Goal: Task Accomplishment & Management: Manage account settings

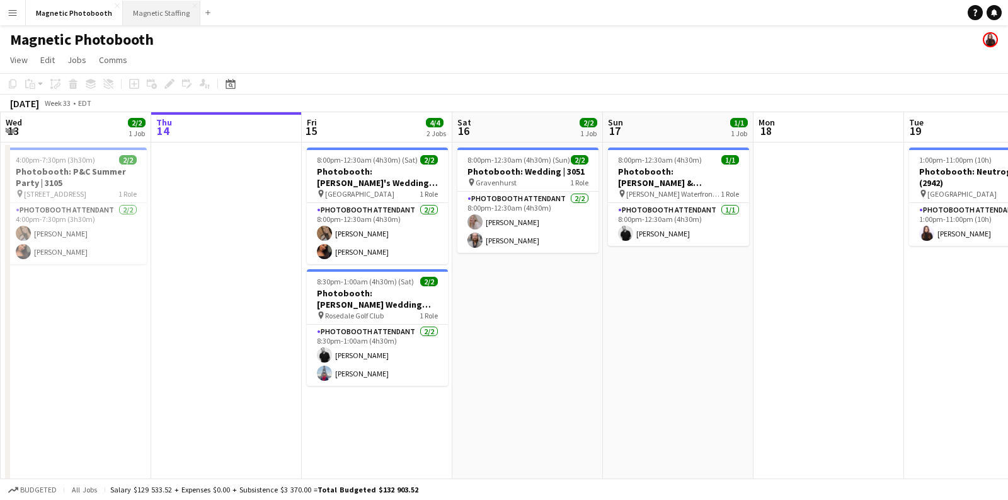
click at [178, 13] on button "Magnetic Staffing Close" at bounding box center [161, 13] width 77 height 25
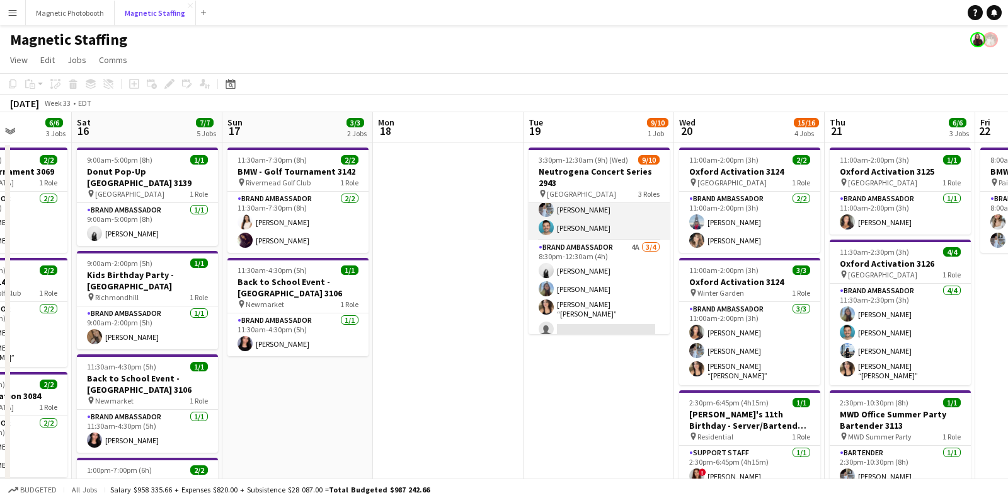
scroll to position [125, 0]
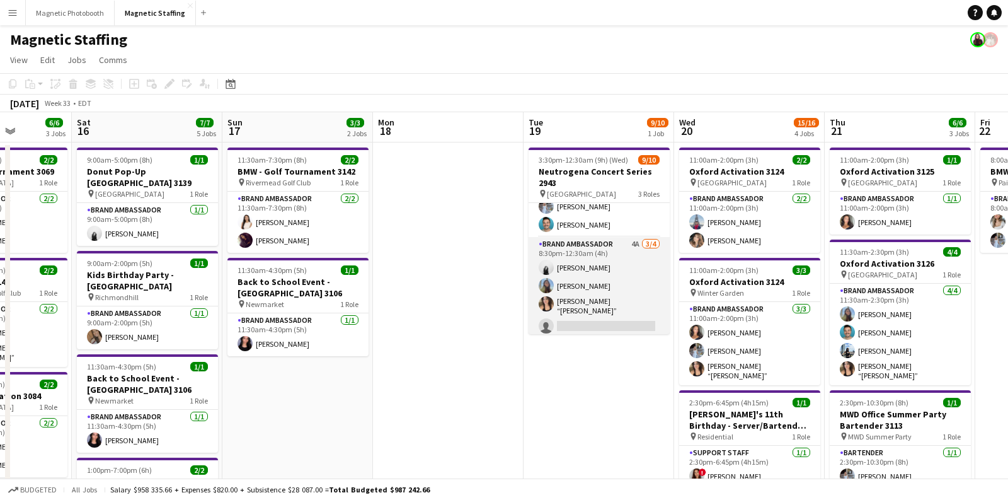
click at [590, 324] on app-card-role "Brand Ambassador 4A [DATE] 8:30pm-12:30am (4h) [PERSON_NAME] [PERSON_NAME] [PER…" at bounding box center [599, 287] width 141 height 101
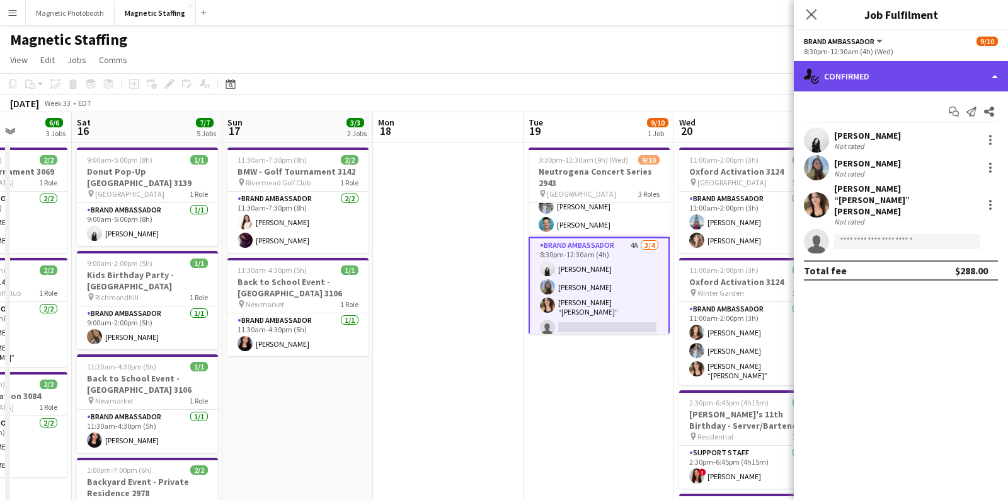
click at [902, 81] on div "single-neutral-actions-check-2 Confirmed" at bounding box center [901, 76] width 214 height 30
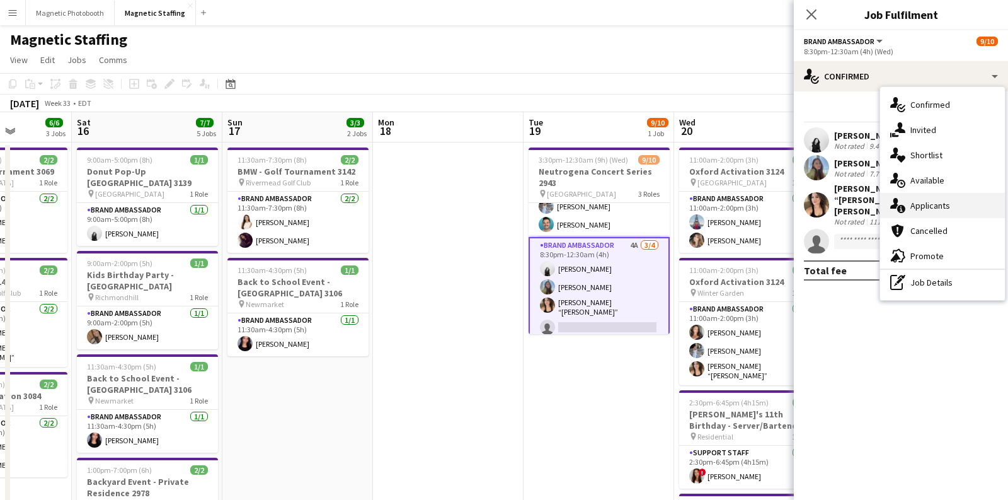
click at [907, 202] on div "single-neutral-actions-information Applicants" at bounding box center [942, 205] width 125 height 25
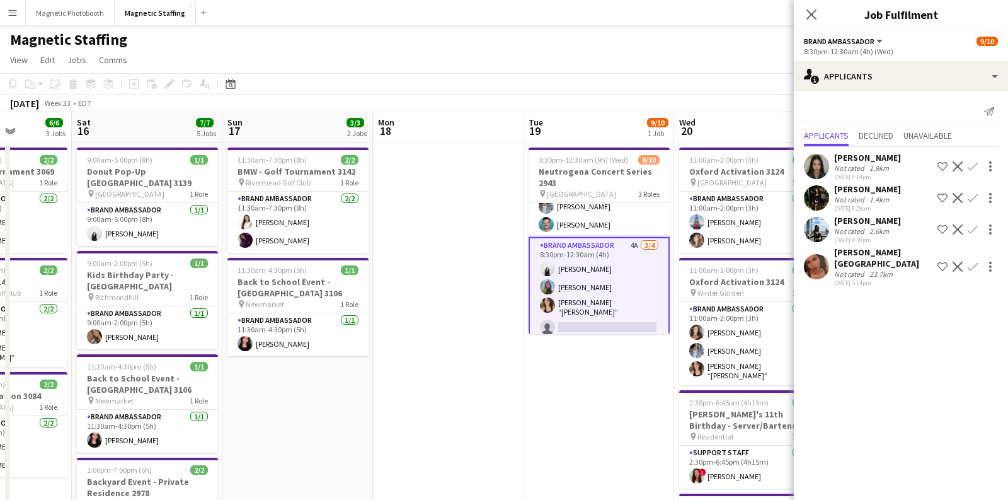
click at [973, 199] on app-icon "Confirm" at bounding box center [973, 198] width 10 height 10
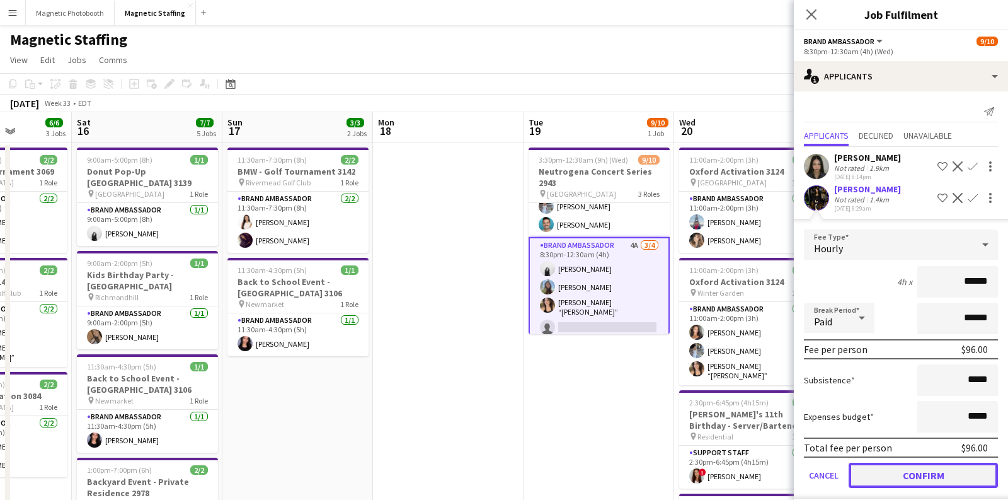
click at [941, 469] on button "Confirm" at bounding box center [923, 474] width 149 height 25
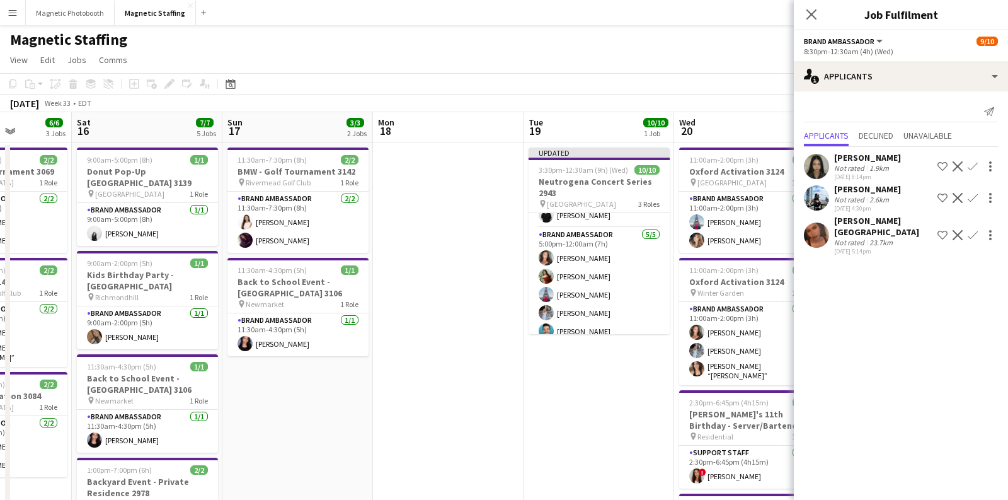
scroll to position [0, 0]
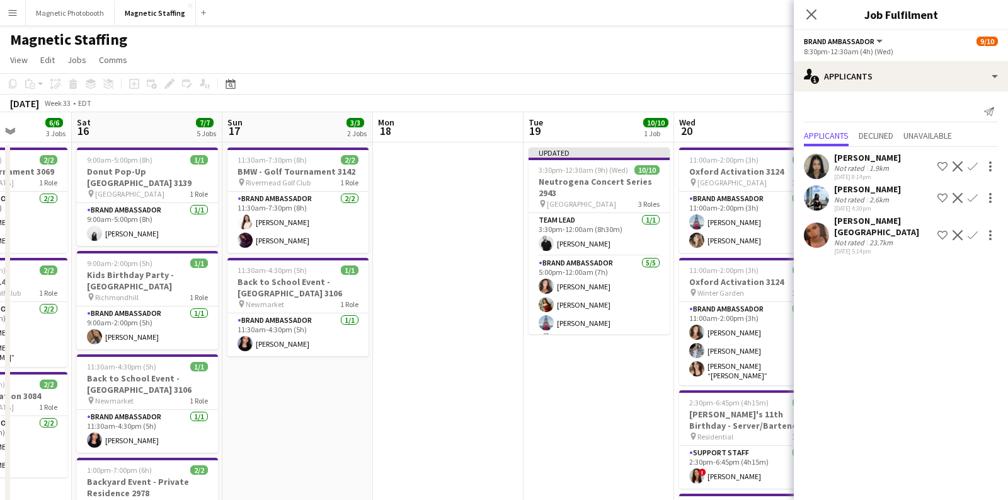
click at [585, 411] on app-date-cell "Updated 3:30pm-12:30am (9h) (Wed) 10/10 Neutrogena Concert Series 2943 pin Scot…" at bounding box center [599, 446] width 151 height 608
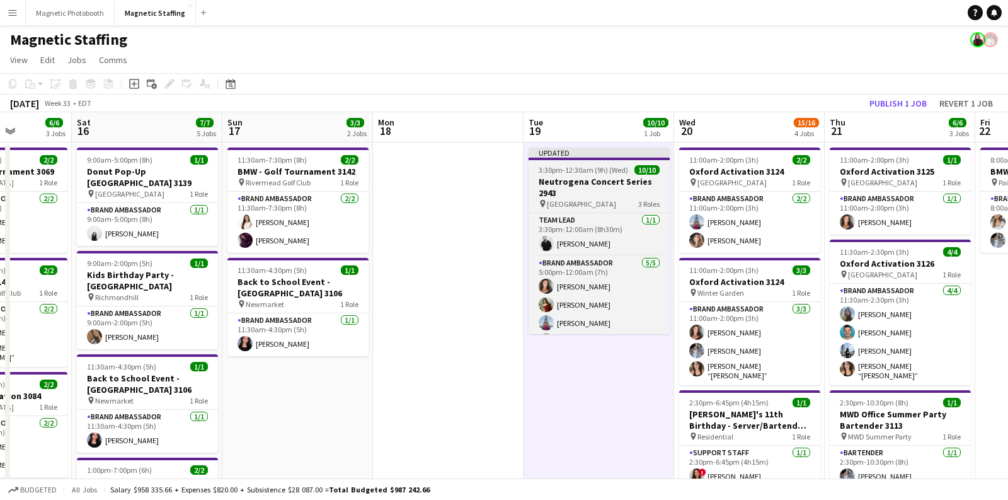
click at [588, 199] on span "[GEOGRAPHIC_DATA]" at bounding box center [581, 203] width 69 height 9
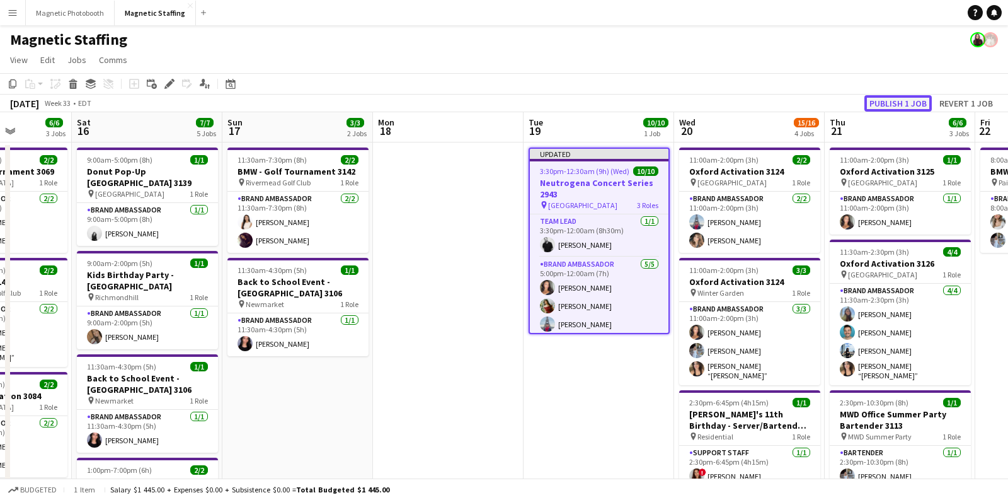
click at [885, 103] on button "Publish 1 job" at bounding box center [897, 103] width 67 height 16
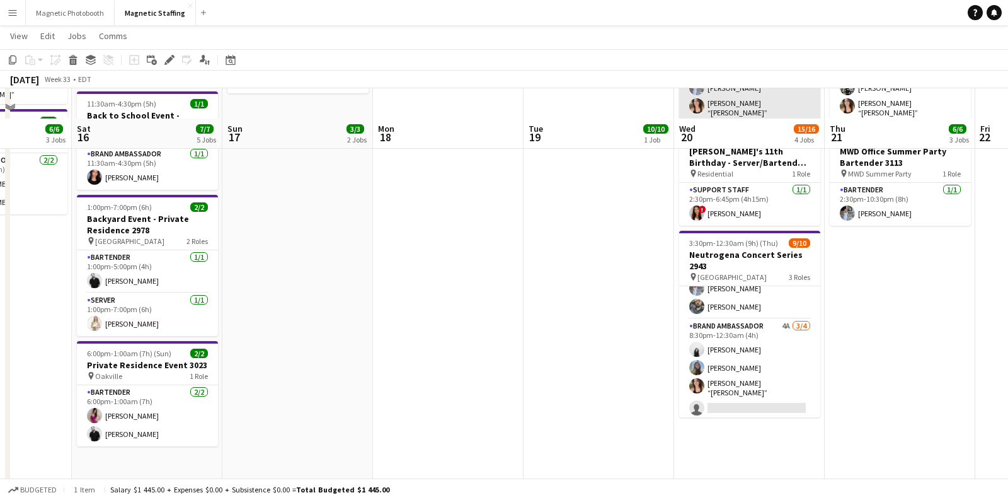
scroll to position [328, 0]
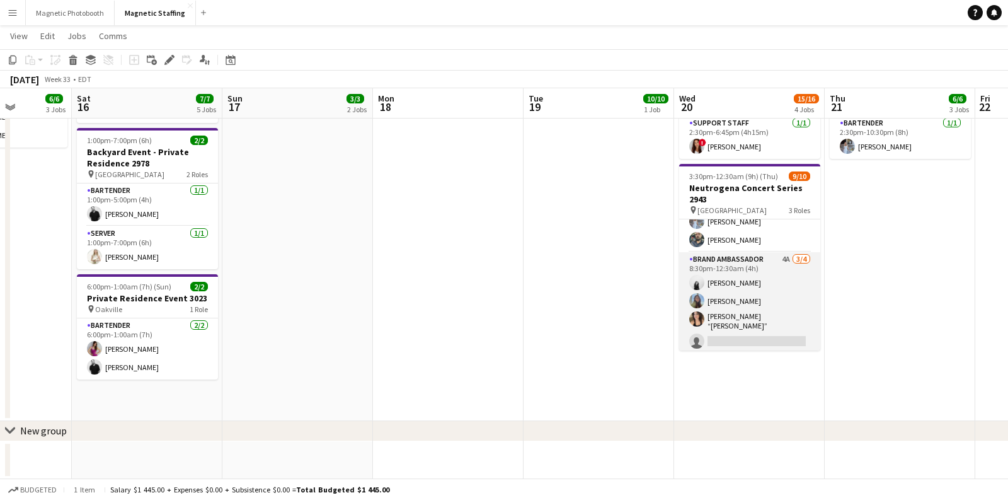
click at [757, 290] on app-card-role "Brand Ambassador 4A [DATE] 8:30pm-12:30am (4h) [PERSON_NAME] [PERSON_NAME] [PER…" at bounding box center [749, 302] width 141 height 101
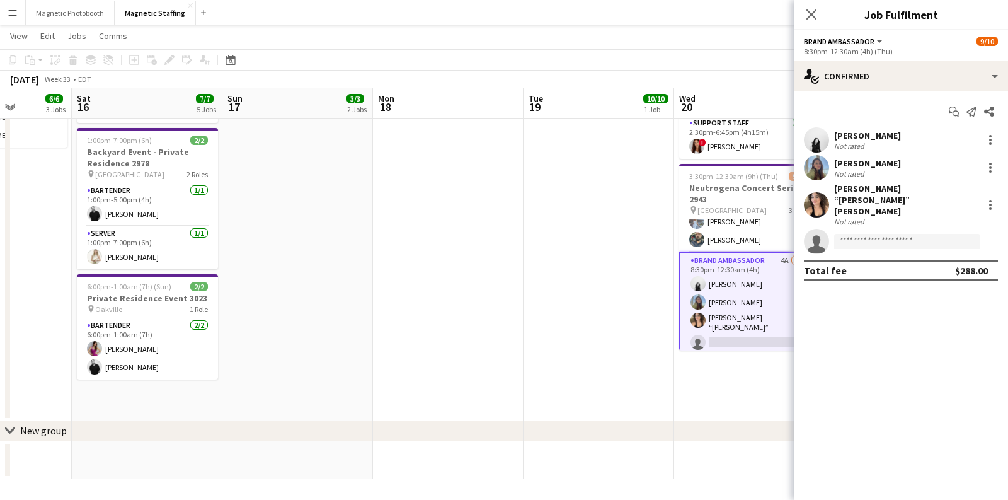
scroll to position [126, 0]
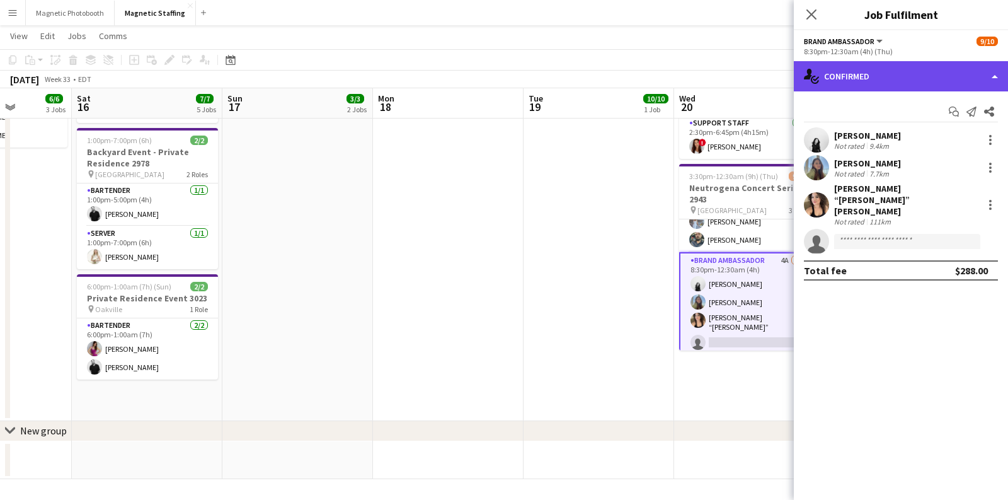
click at [877, 76] on div "single-neutral-actions-check-2 Confirmed" at bounding box center [901, 76] width 214 height 30
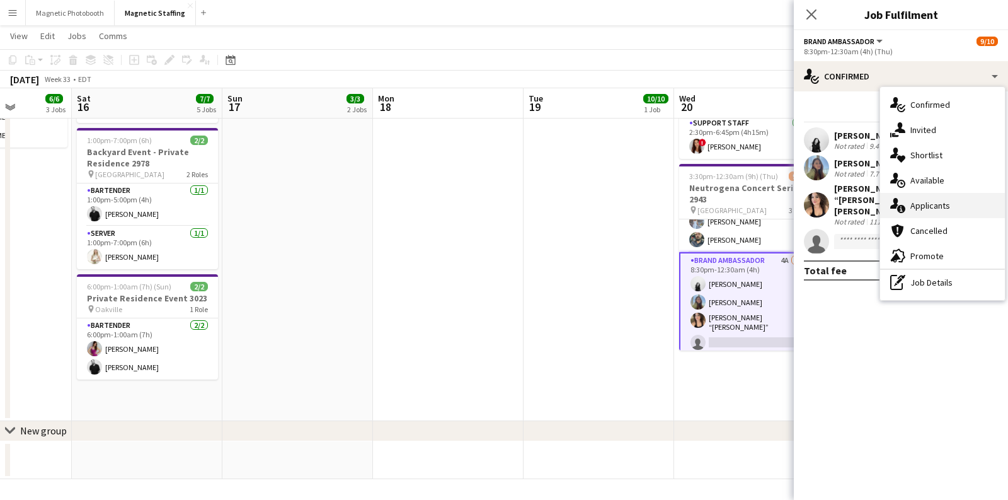
click at [900, 205] on icon at bounding box center [901, 209] width 8 height 8
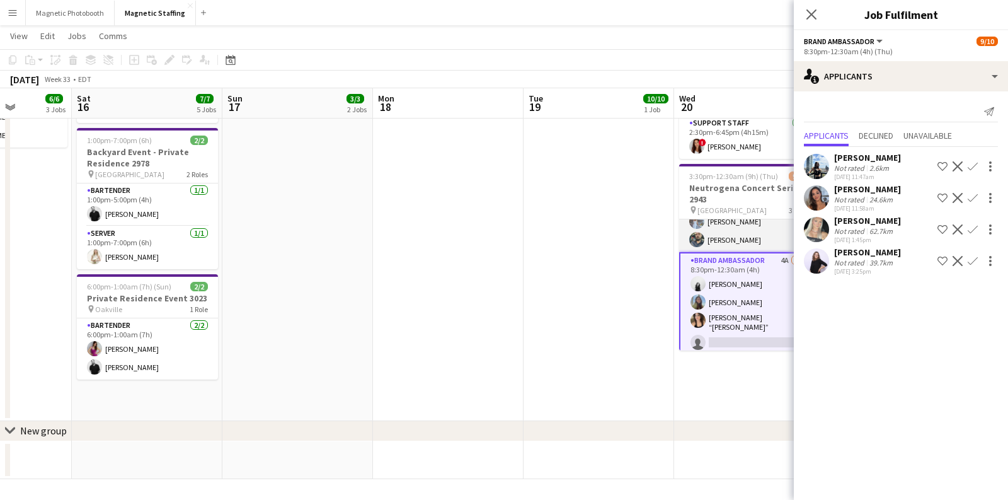
click at [748, 229] on app-card-role "Brand Ambassador [DATE] 5:00pm-12:00am (7h) [PERSON_NAME] [PERSON_NAME] [PERSON…" at bounding box center [749, 194] width 141 height 116
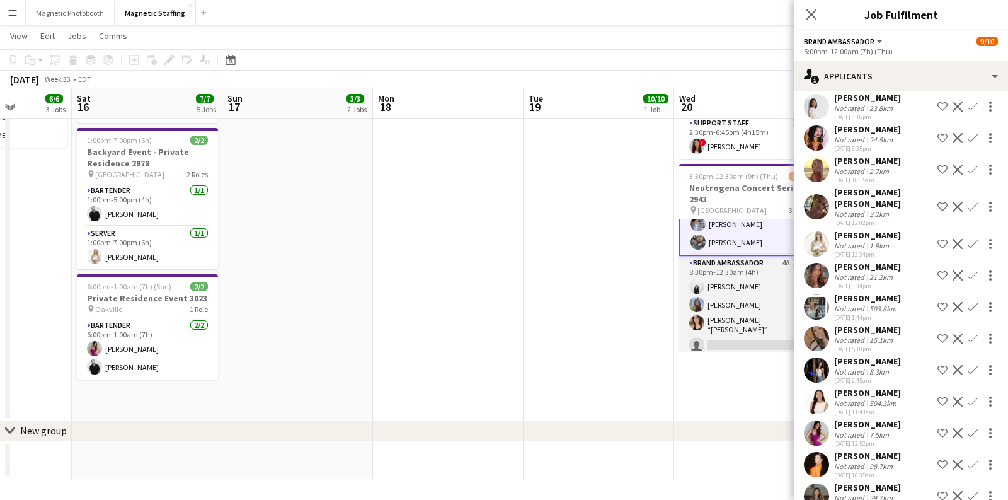
scroll to position [127, 0]
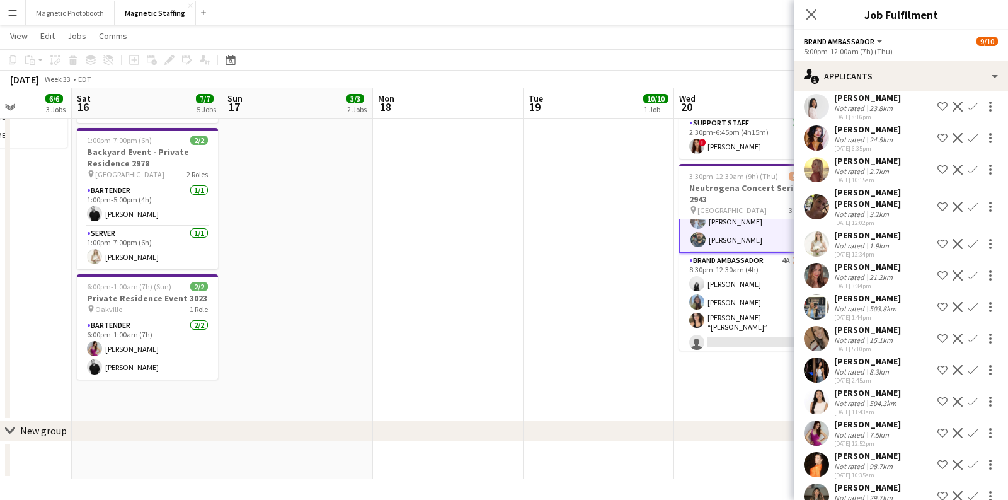
click at [618, 299] on app-date-cell "3:30pm-12:30am (9h) (Wed) 10/10 Neutrogena Concert Series 2943 pin Scotiabank A…" at bounding box center [599, 117] width 151 height 608
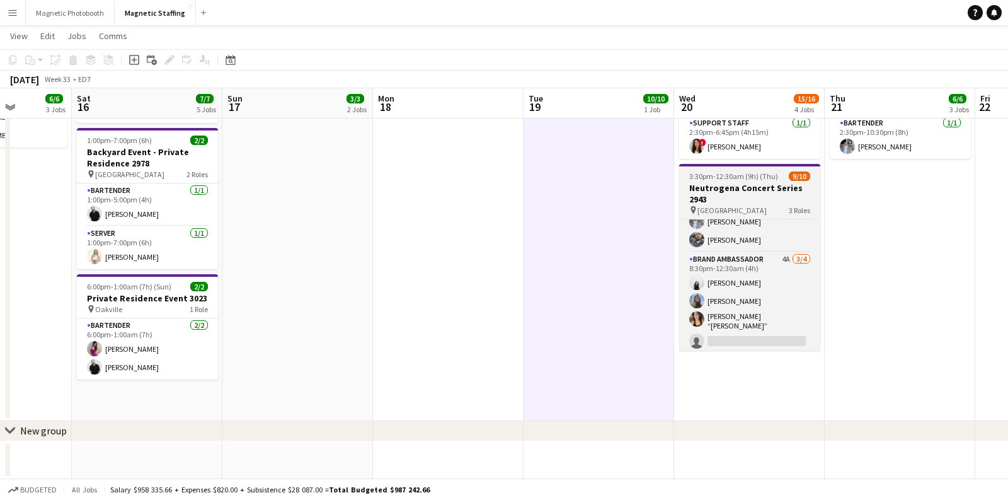
click at [733, 185] on h3 "Neutrogena Concert Series 2943" at bounding box center [749, 193] width 141 height 23
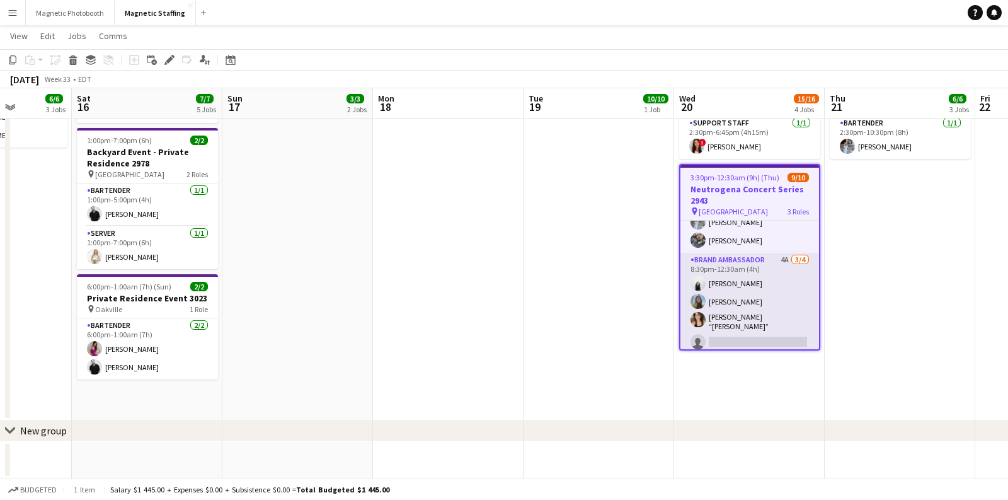
click at [724, 263] on app-card-role "Brand Ambassador 4A [DATE] 8:30pm-12:30am (4h) [PERSON_NAME] [PERSON_NAME] [PER…" at bounding box center [749, 303] width 139 height 101
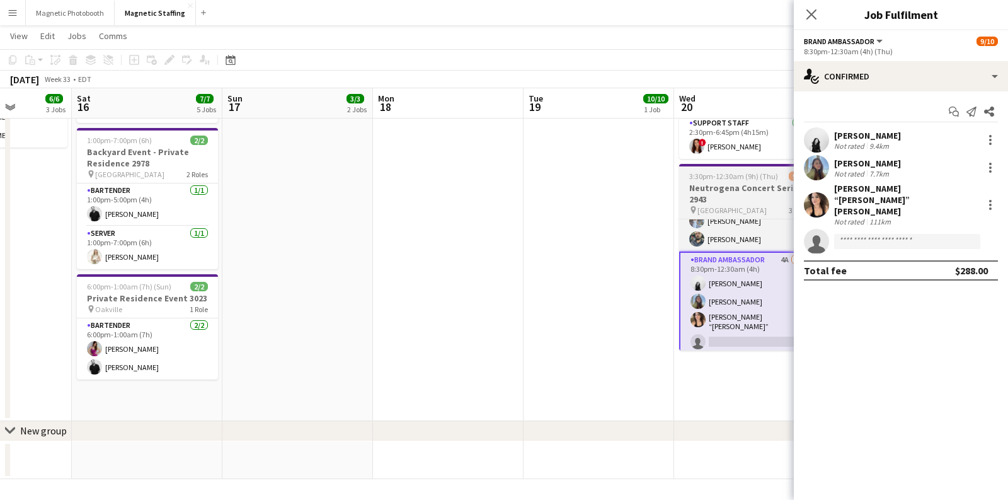
click at [721, 187] on h3 "Neutrogena Concert Series 2943" at bounding box center [749, 193] width 141 height 23
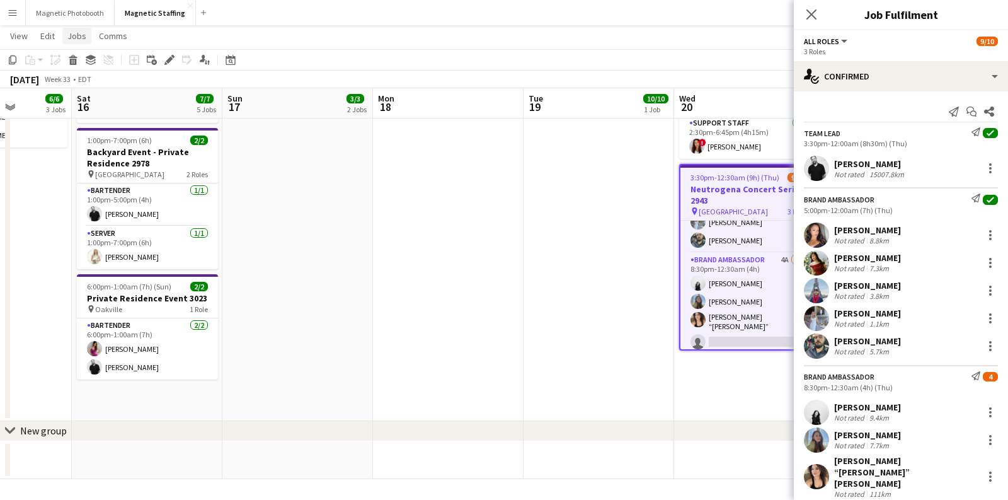
click at [74, 32] on span "Jobs" at bounding box center [76, 35] width 19 height 11
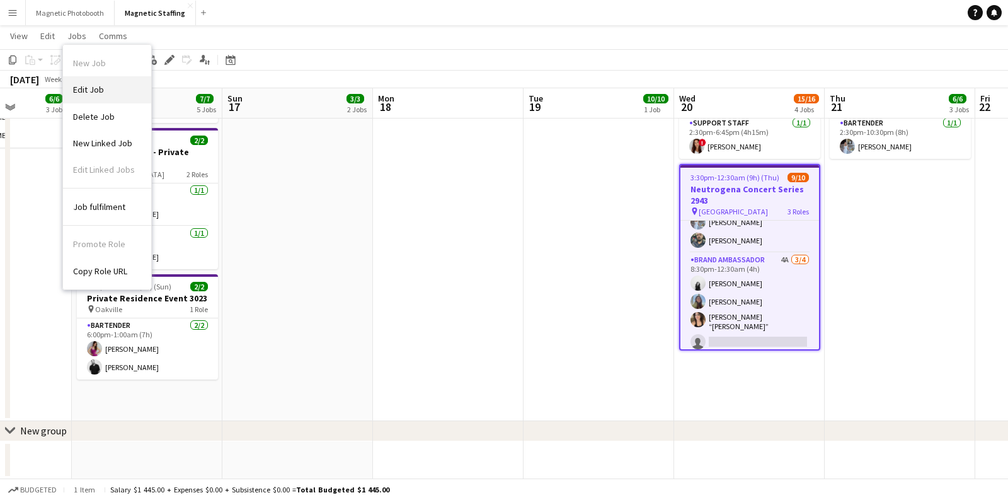
click at [88, 84] on span "Edit Job" at bounding box center [88, 89] width 31 height 11
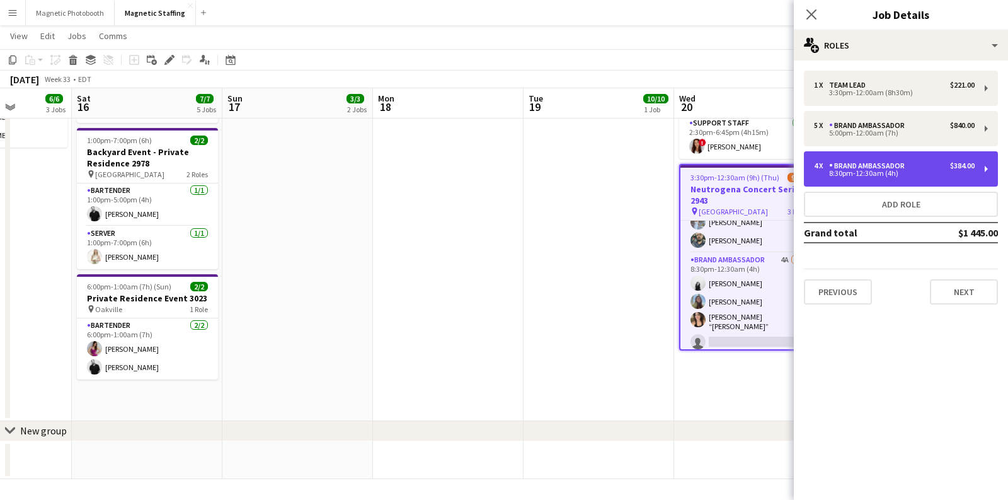
click at [893, 169] on div "Brand Ambassador" at bounding box center [869, 165] width 81 height 9
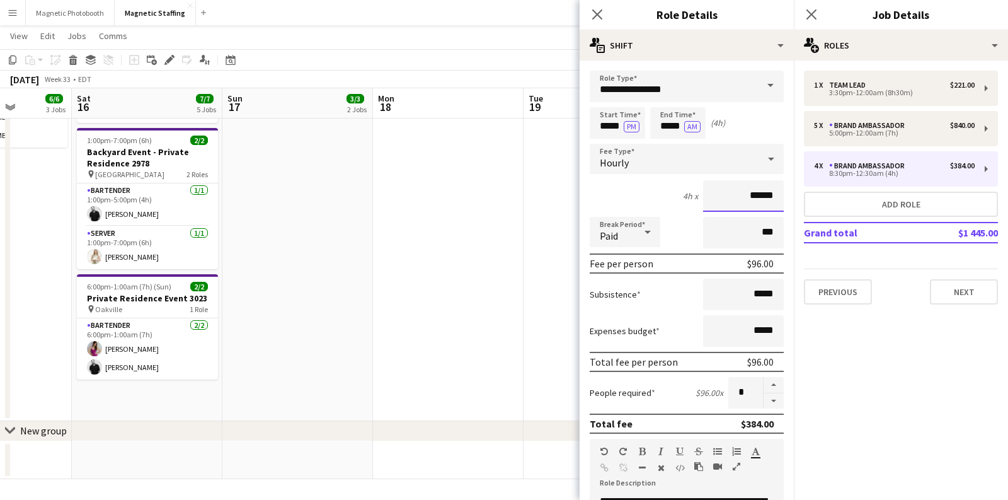
click at [757, 195] on input "******" at bounding box center [743, 196] width 81 height 32
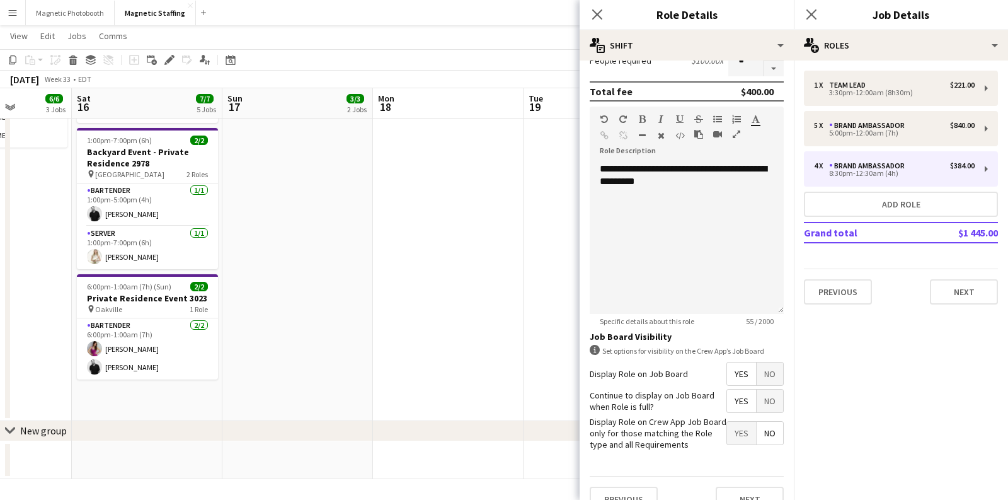
scroll to position [348, 0]
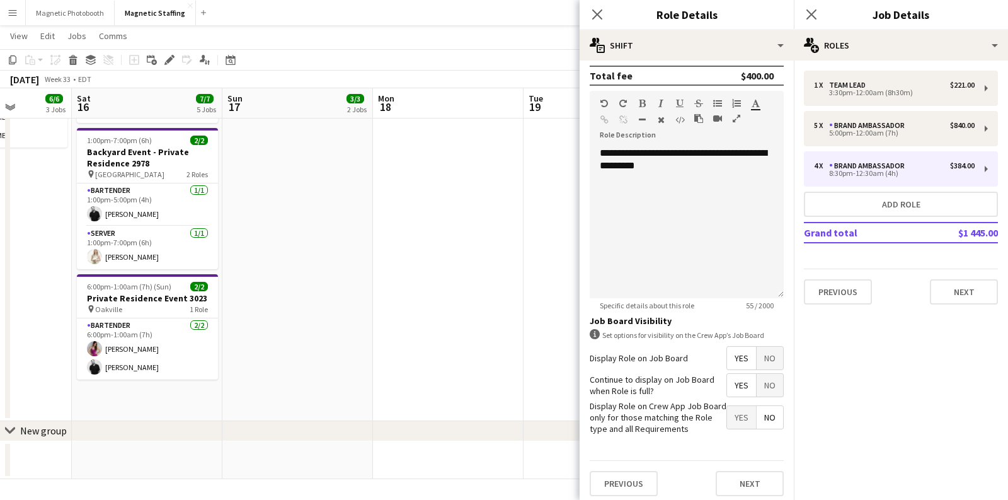
type input "******"
click at [495, 293] on app-date-cell at bounding box center [448, 117] width 151 height 608
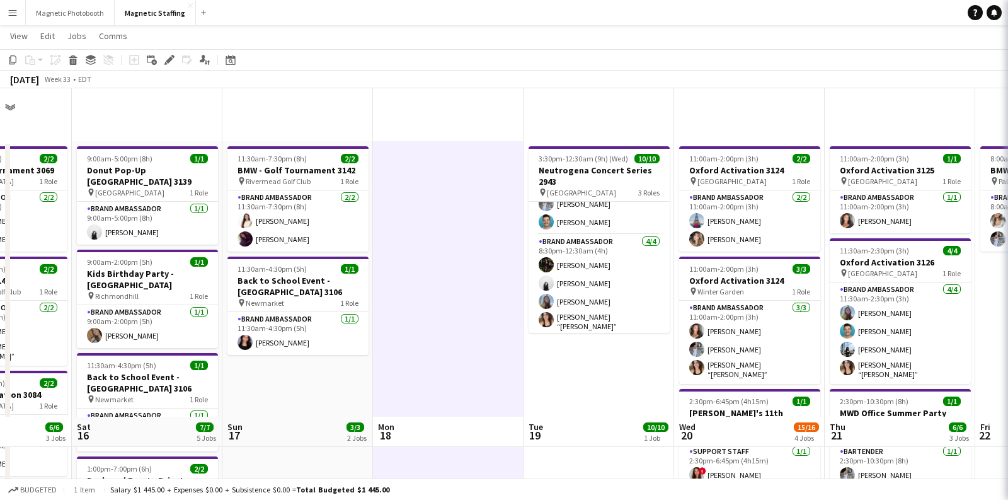
scroll to position [126, 0]
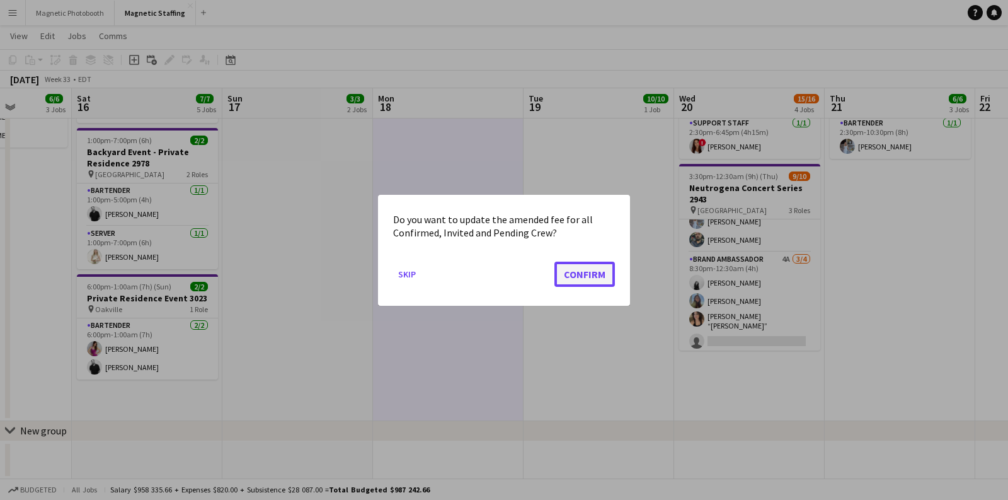
click at [567, 280] on button "Confirm" at bounding box center [584, 273] width 60 height 25
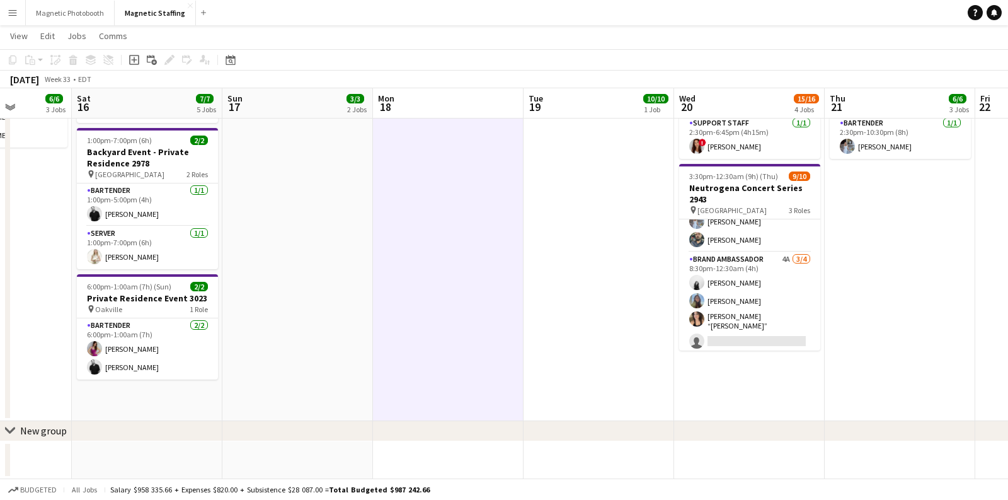
scroll to position [127, 0]
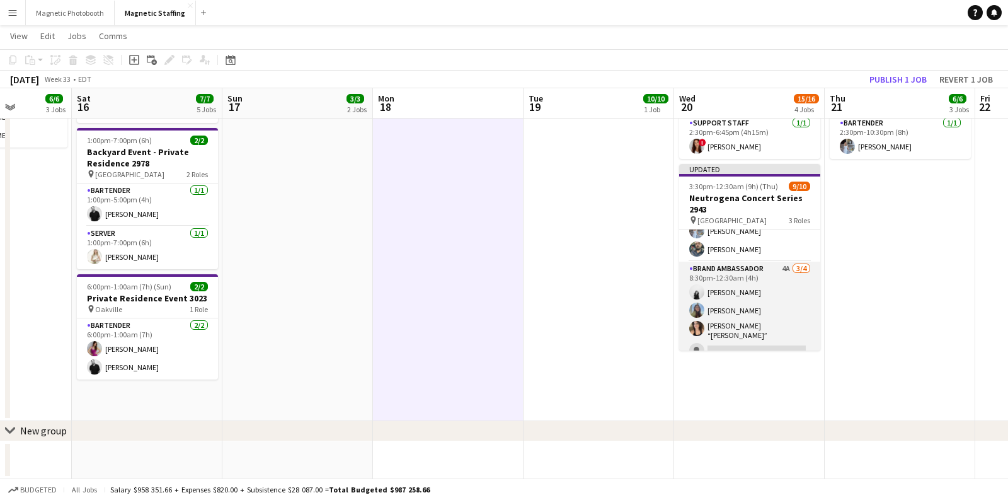
click at [727, 270] on app-card-role "Brand Ambassador 4A [DATE] 8:30pm-12:30am (4h) [PERSON_NAME] [PERSON_NAME] [PER…" at bounding box center [749, 311] width 141 height 101
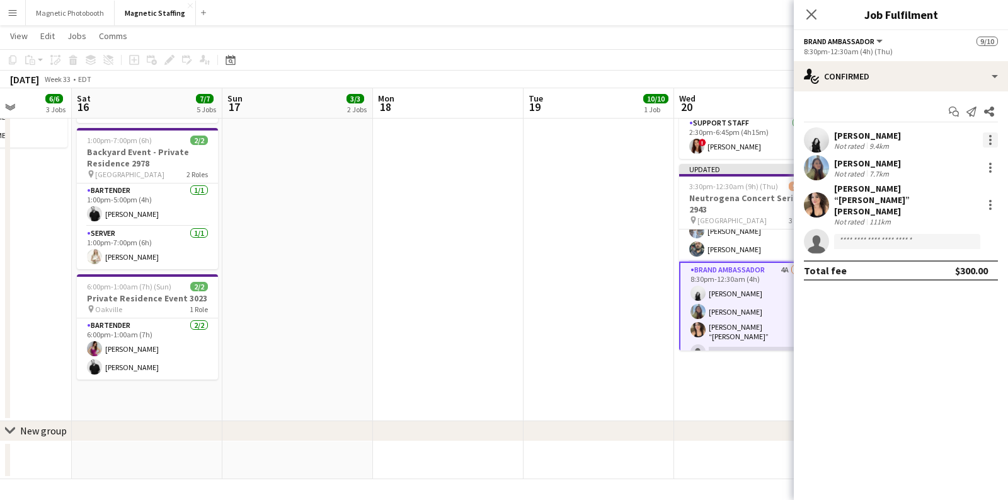
click at [993, 144] on div at bounding box center [990, 139] width 15 height 15
click at [735, 242] on div at bounding box center [504, 250] width 1008 height 500
click at [739, 242] on app-card-role "Brand Ambassador [DATE] 5:00pm-12:00am (7h) [PERSON_NAME] [PERSON_NAME] [PERSON…" at bounding box center [749, 204] width 141 height 116
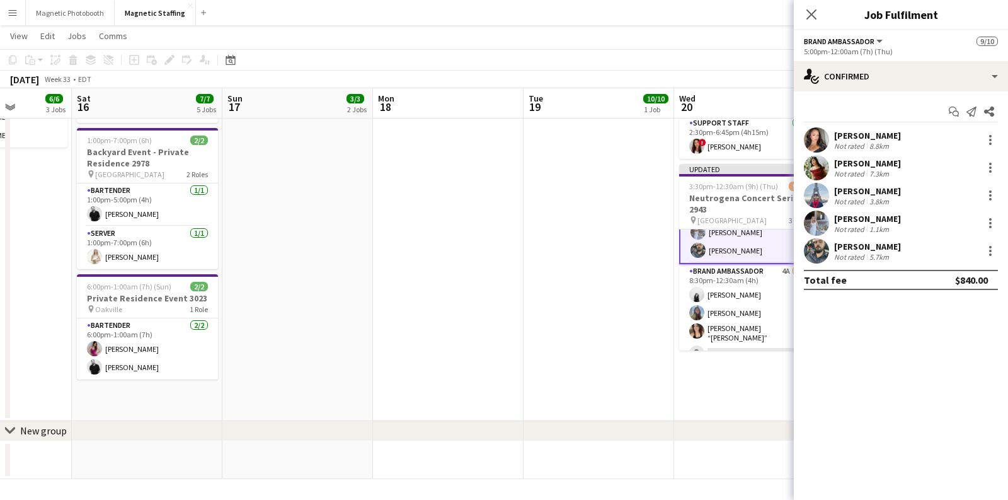
scroll to position [127, 0]
click at [994, 135] on div at bounding box center [990, 139] width 15 height 15
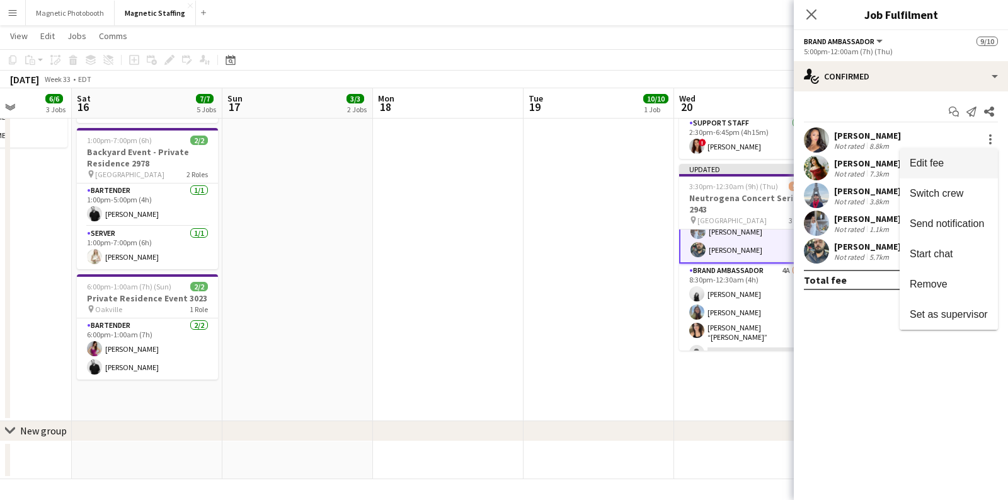
click at [972, 162] on span "Edit fee" at bounding box center [949, 163] width 78 height 11
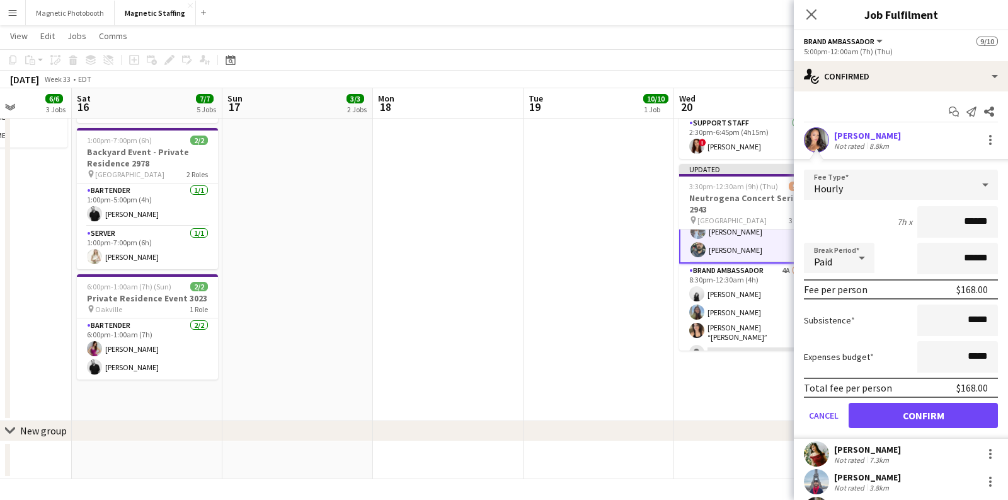
click at [701, 368] on app-date-cell "11:00am-2:00pm (3h) 2/2 Oxford Activation 3124 pin Toronto 1 Role Brand Ambassa…" at bounding box center [749, 117] width 151 height 608
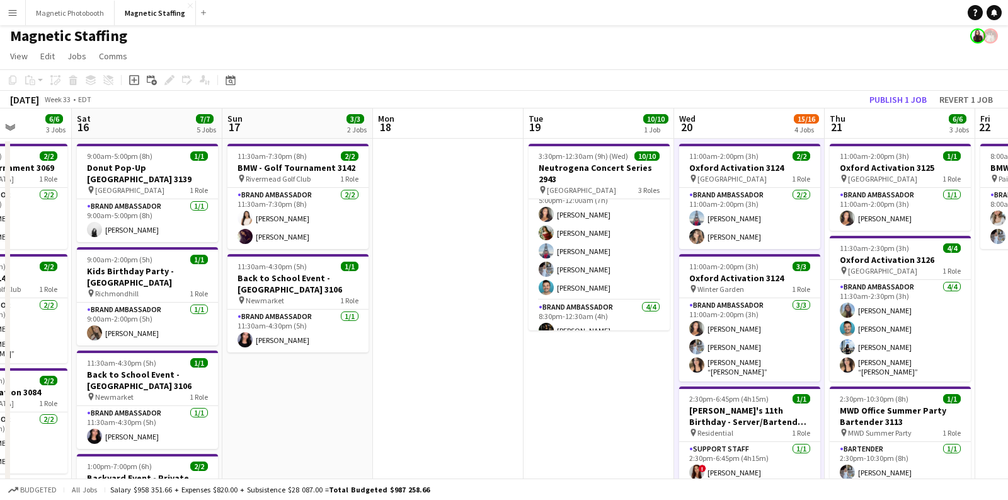
scroll to position [0, 0]
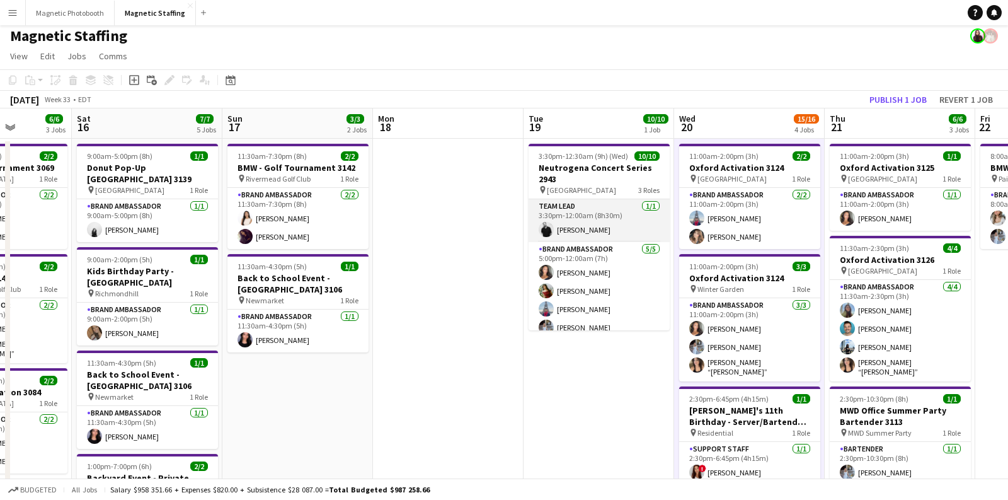
click at [570, 215] on app-card-role "Team Lead [DATE] 3:30pm-12:00am (8h30m) [PERSON_NAME]" at bounding box center [599, 220] width 141 height 43
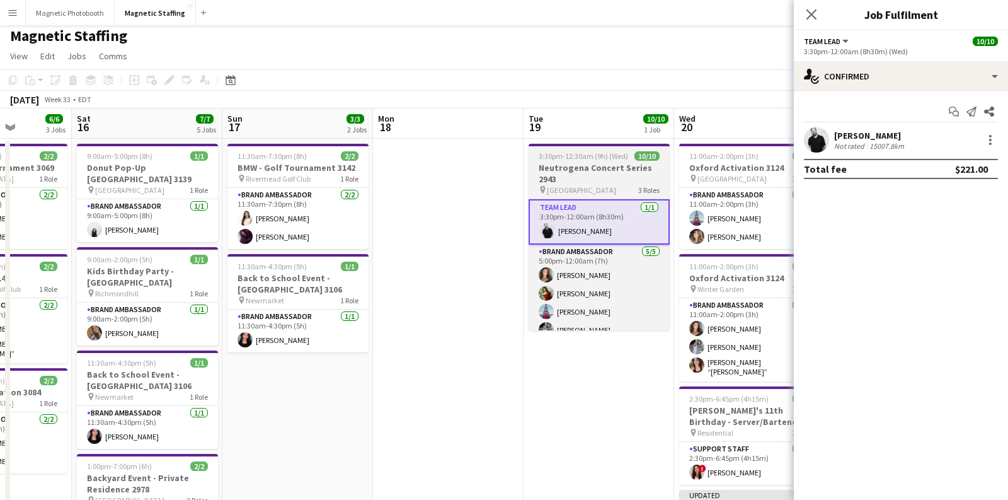
click at [570, 155] on span "3:30pm-12:30am (9h) (Wed)" at bounding box center [583, 155] width 89 height 9
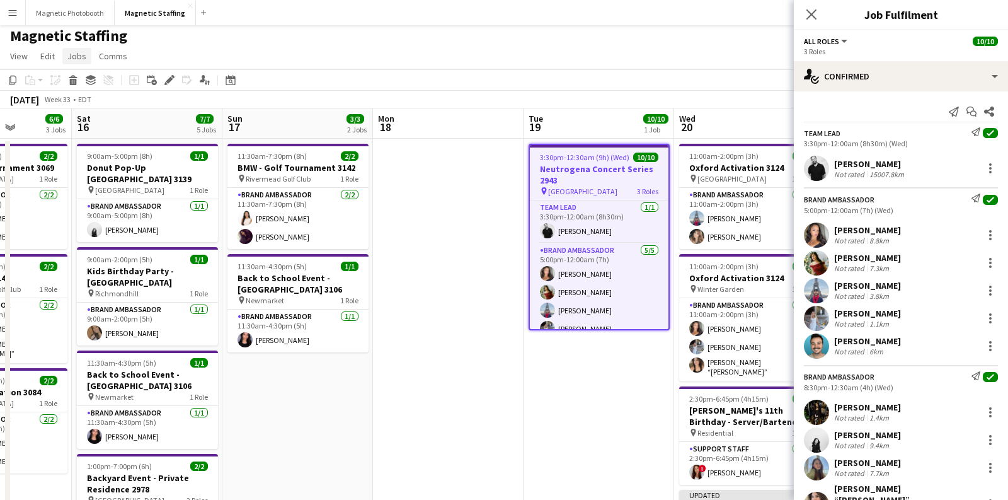
click at [83, 55] on span "Jobs" at bounding box center [76, 55] width 19 height 11
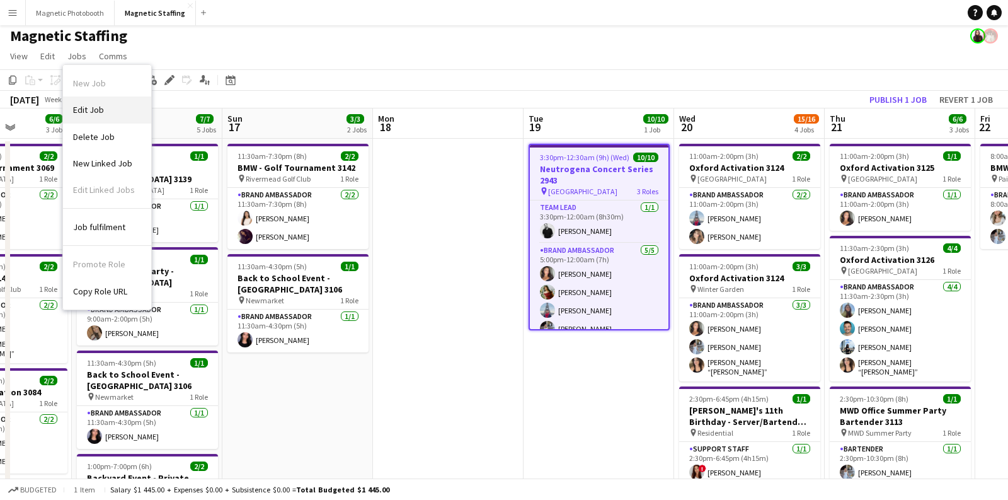
click at [93, 110] on span "Edit Job" at bounding box center [88, 109] width 31 height 11
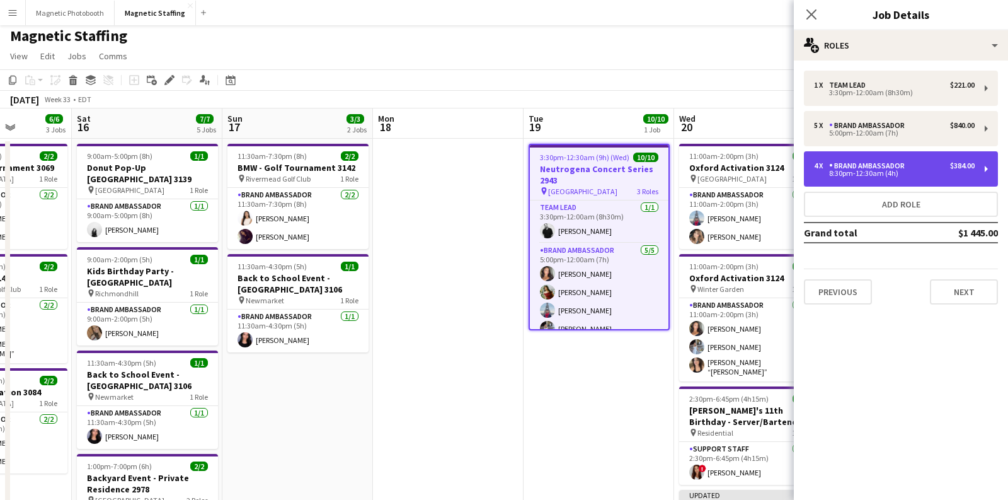
click at [883, 167] on div "Brand Ambassador" at bounding box center [869, 165] width 81 height 9
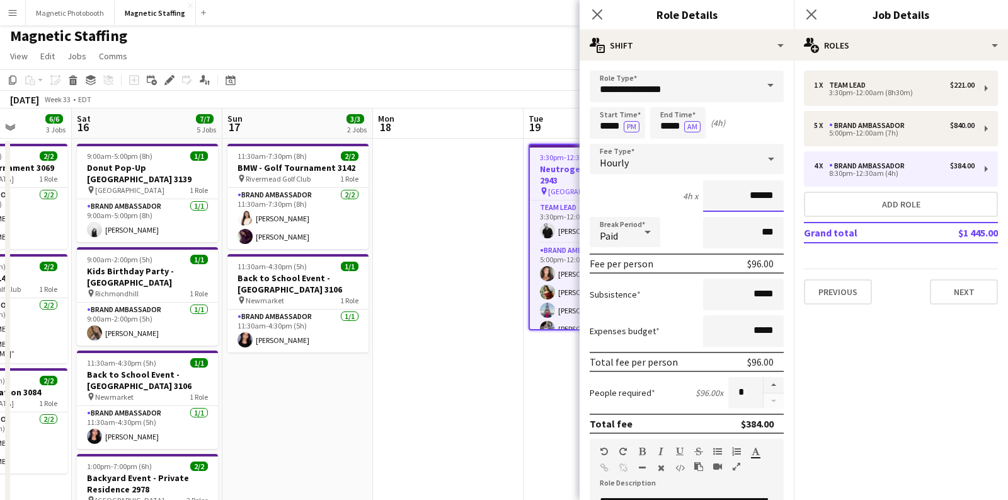
click at [760, 197] on input "******" at bounding box center [743, 196] width 81 height 32
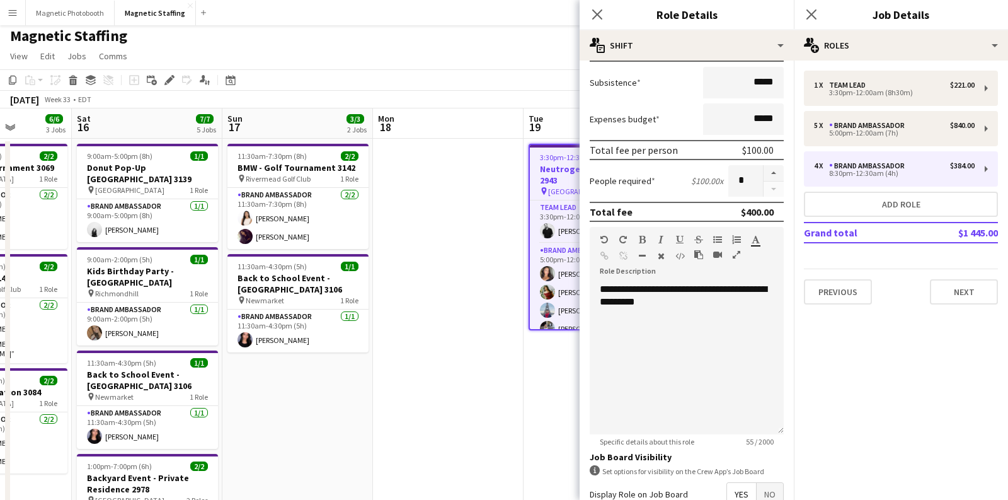
scroll to position [275, 0]
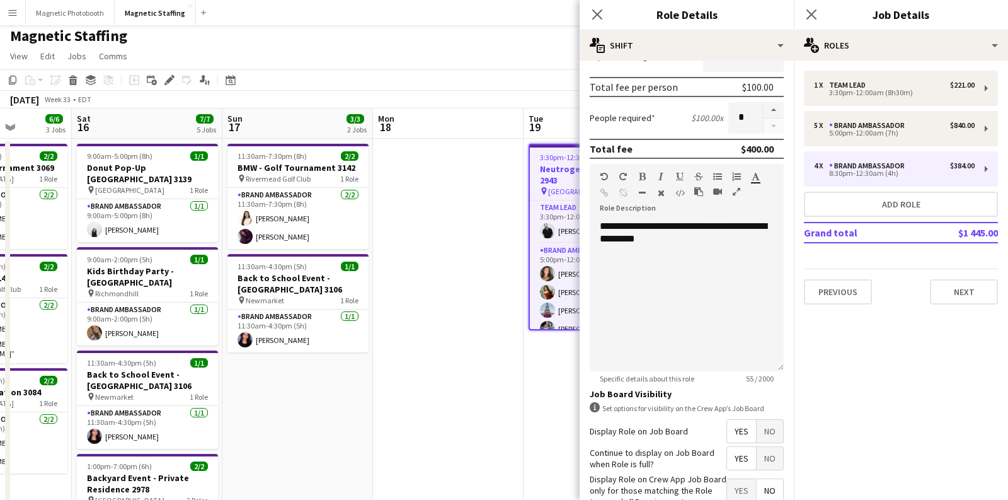
type input "******"
click at [552, 388] on app-date-cell "3:30pm-12:30am (9h) (Wed) 10/10 Neutrogena Concert Series 2943 pin Scotiabank A…" at bounding box center [599, 443] width 151 height 608
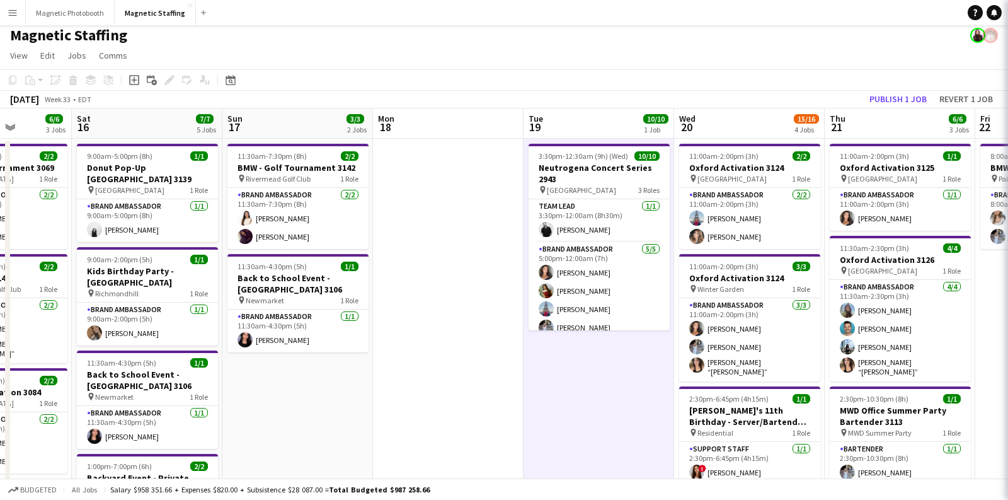
scroll to position [0, 0]
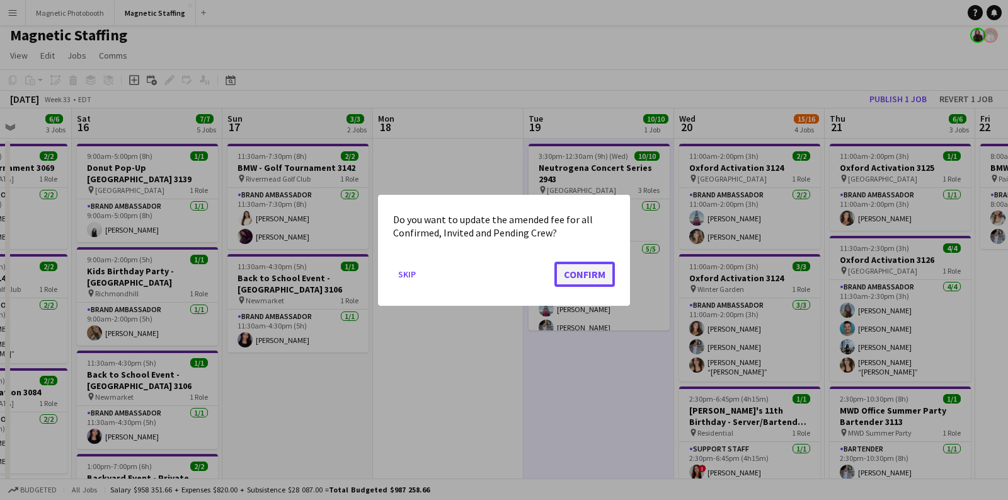
click at [594, 280] on button "Confirm" at bounding box center [584, 273] width 60 height 25
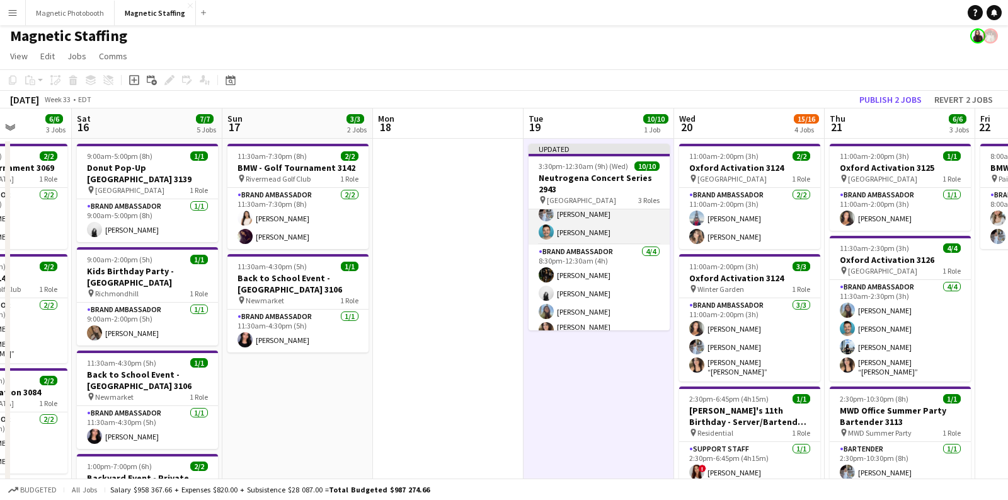
scroll to position [135, 0]
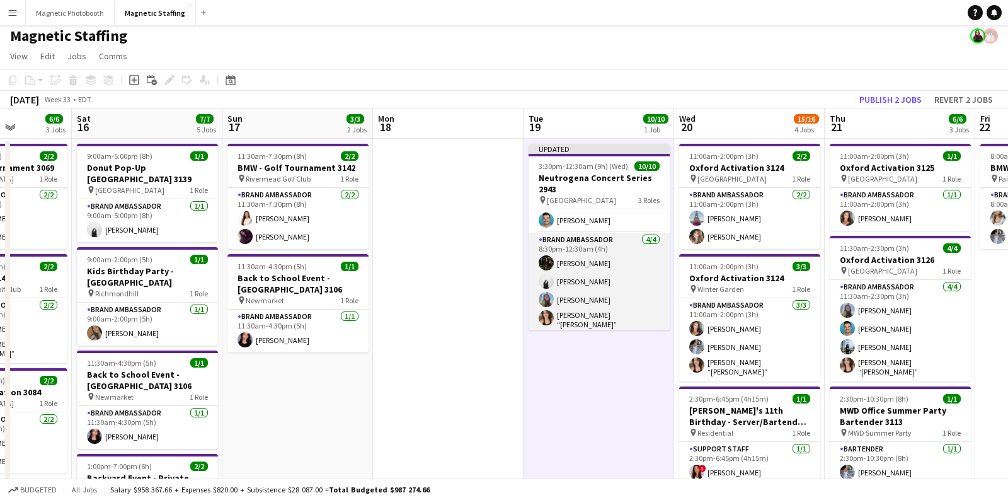
click at [596, 287] on app-card-role "Brand Ambassador [DATE] 8:30pm-12:30am (4h) [PERSON_NAME] [PERSON_NAME] [PERSON…" at bounding box center [599, 282] width 141 height 101
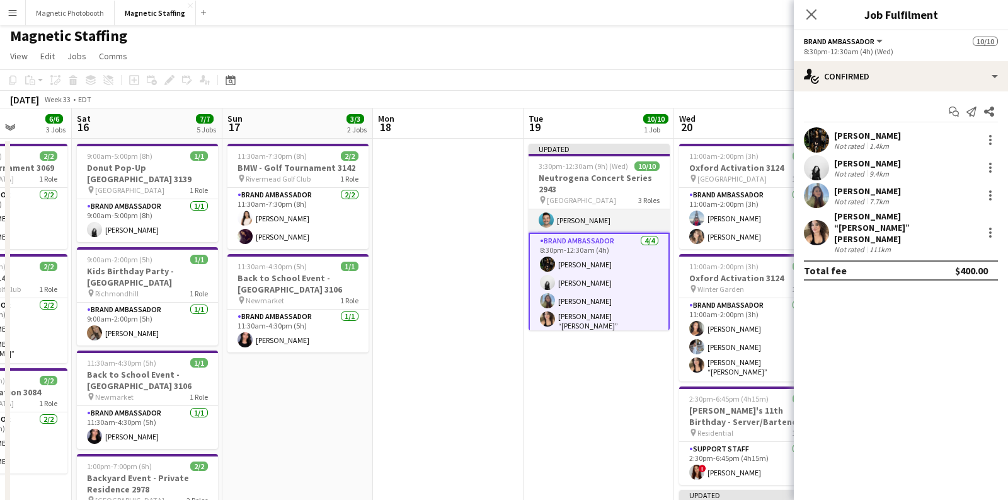
click at [591, 219] on app-card-role "Brand Ambassador [DATE] 5:00pm-12:00am (7h) [PERSON_NAME] [PERSON_NAME] [PERSON…" at bounding box center [599, 175] width 141 height 116
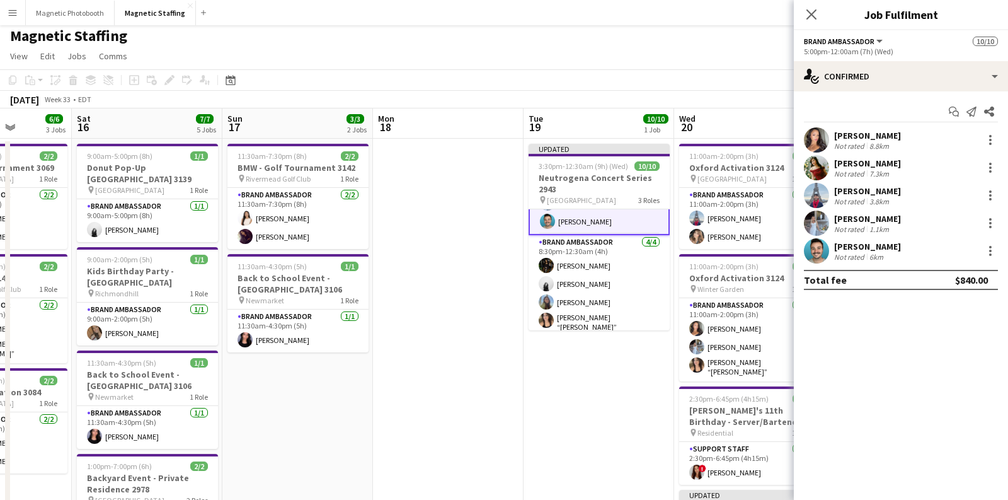
scroll to position [136, 0]
click at [983, 137] on div at bounding box center [990, 139] width 15 height 15
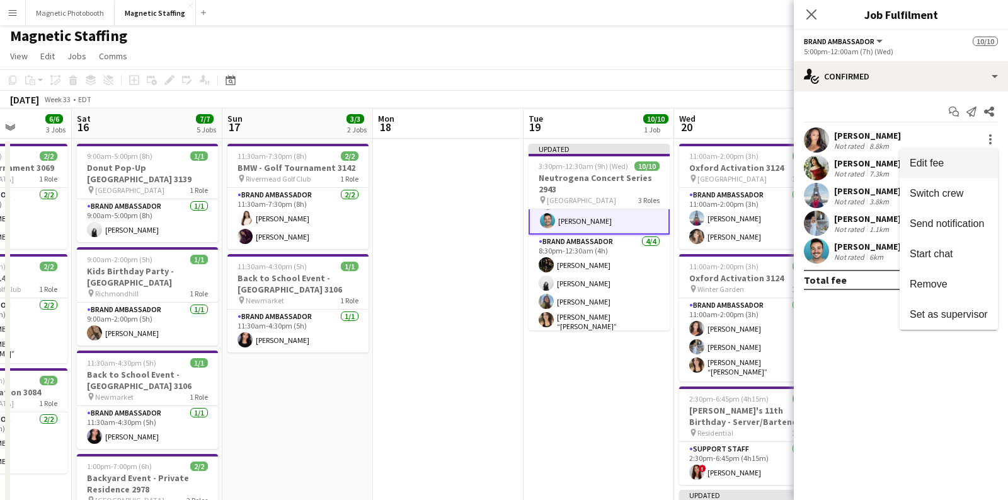
click at [964, 163] on span "Edit fee" at bounding box center [949, 163] width 78 height 11
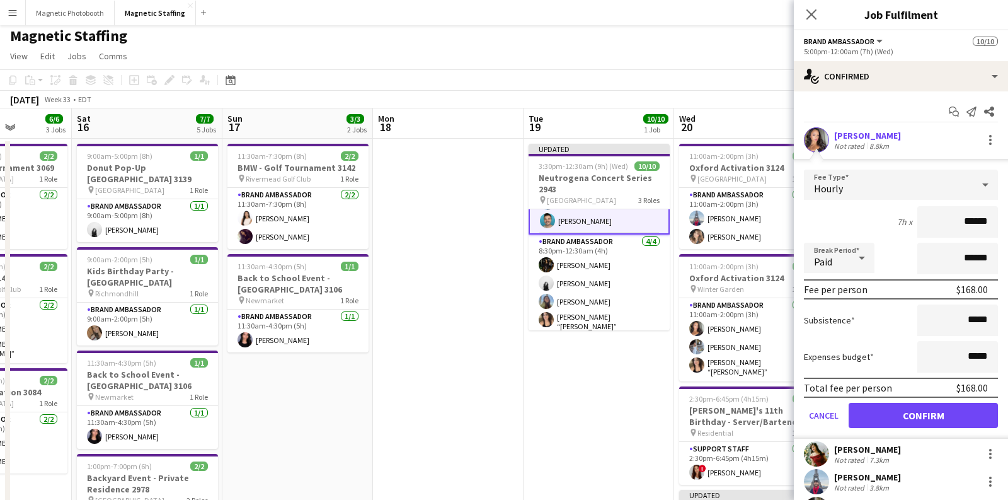
click at [626, 387] on app-date-cell "Updated 3:30pm-12:30am (9h) (Wed) 10/10 Neutrogena Concert Series 2943 pin Scot…" at bounding box center [599, 443] width 151 height 608
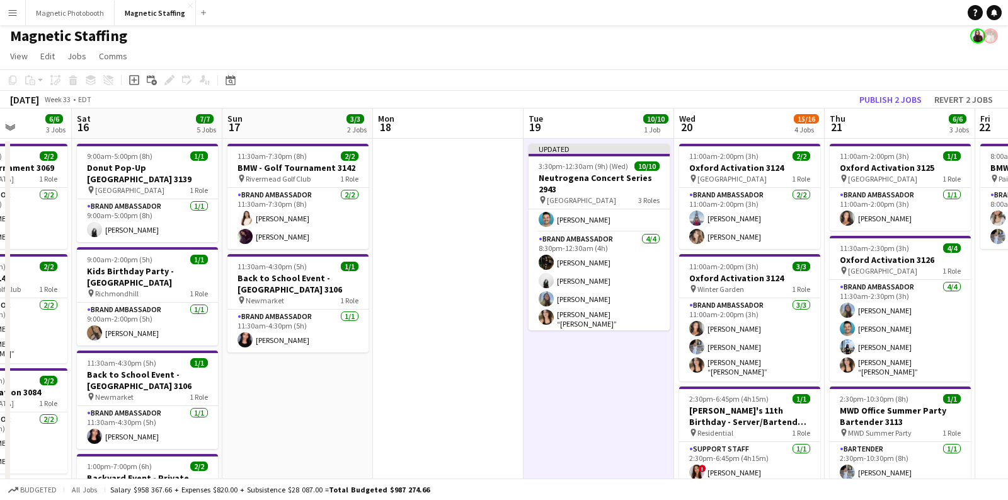
scroll to position [135, 0]
click at [893, 103] on button "Publish 2 jobs" at bounding box center [890, 99] width 72 height 16
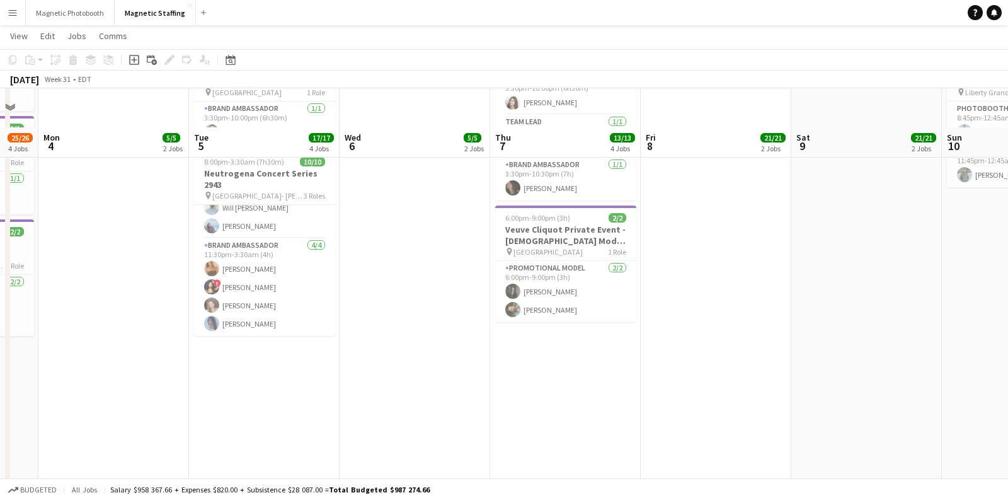
scroll to position [498, 0]
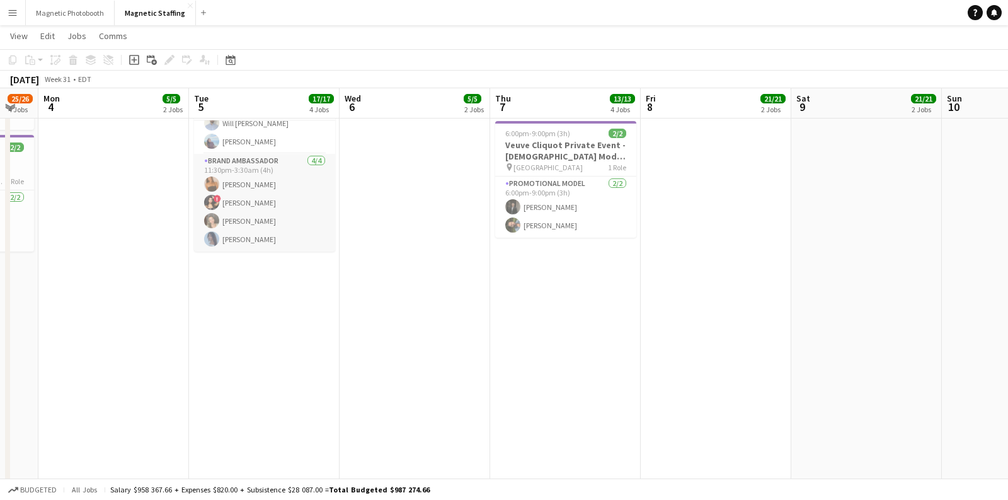
click at [277, 224] on app-card-role "Brand Ambassador [DATE] 11:30pm-3:30am (4h) [PERSON_NAME] ! [PERSON_NAME] [PERS…" at bounding box center [264, 203] width 141 height 98
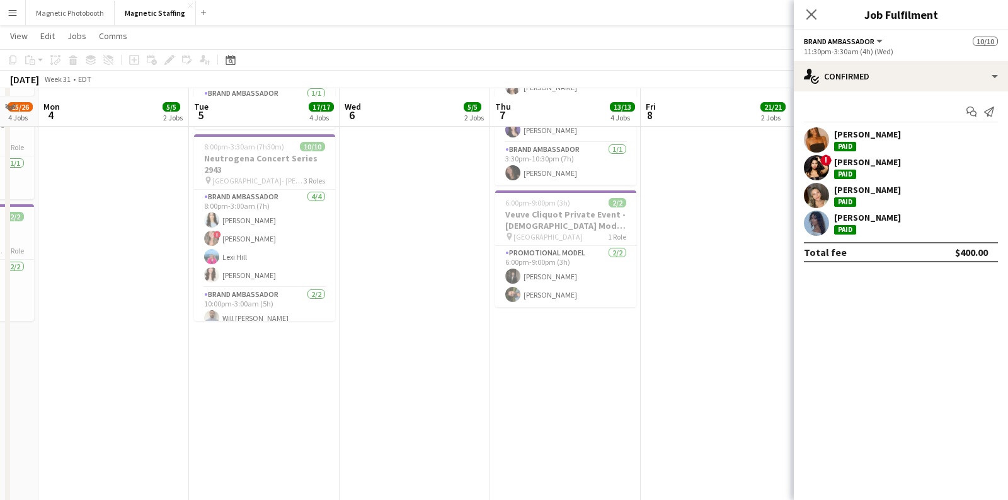
scroll to position [425, 0]
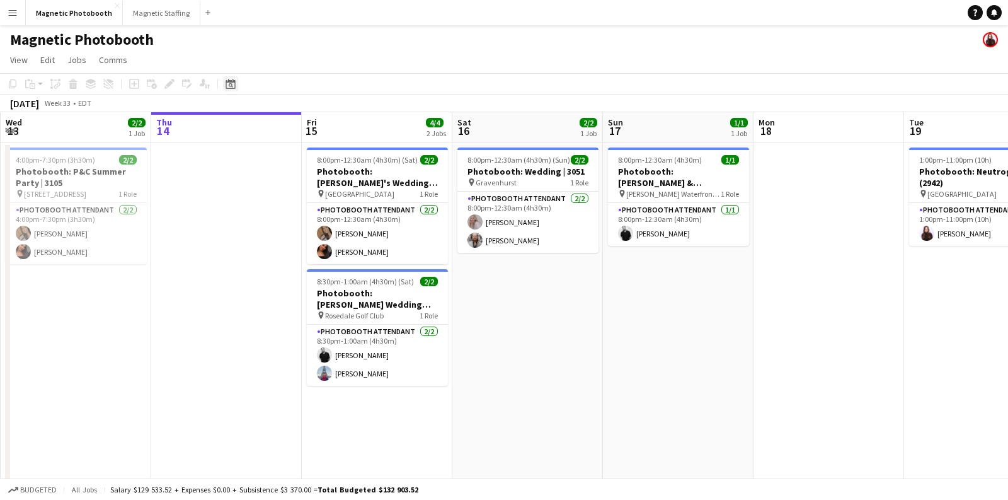
click at [234, 85] on icon "Date picker" at bounding box center [231, 84] width 10 height 10
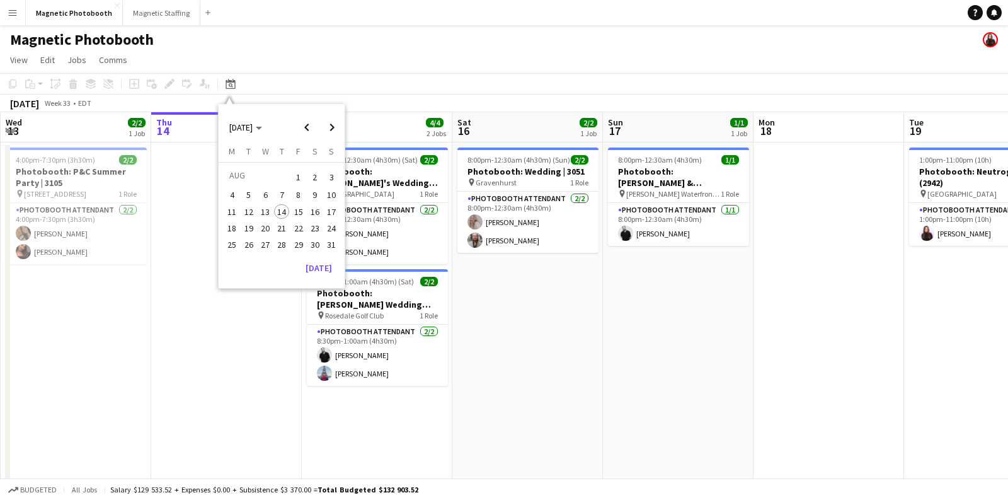
click at [270, 226] on span "20" at bounding box center [265, 228] width 15 height 15
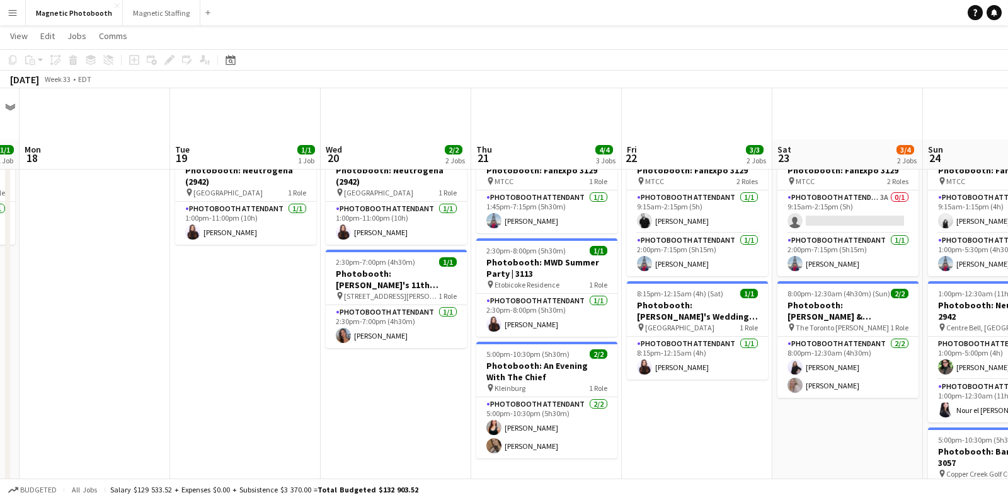
scroll to position [105, 0]
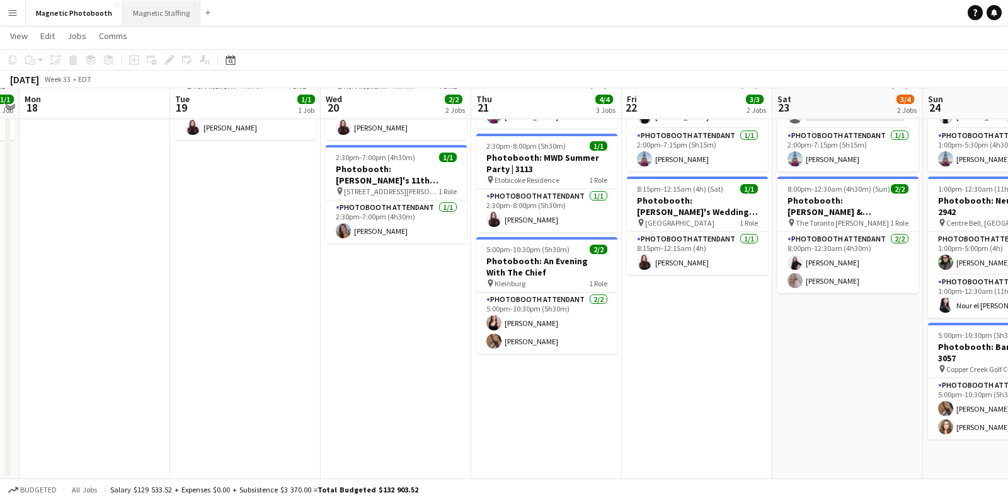
click at [173, 22] on button "Magnetic Staffing Close" at bounding box center [161, 13] width 77 height 25
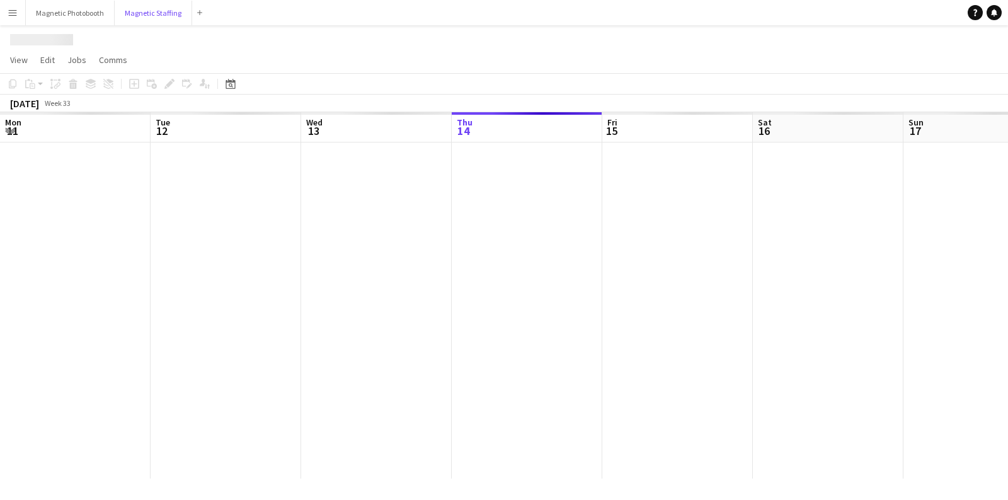
scroll to position [0, 301]
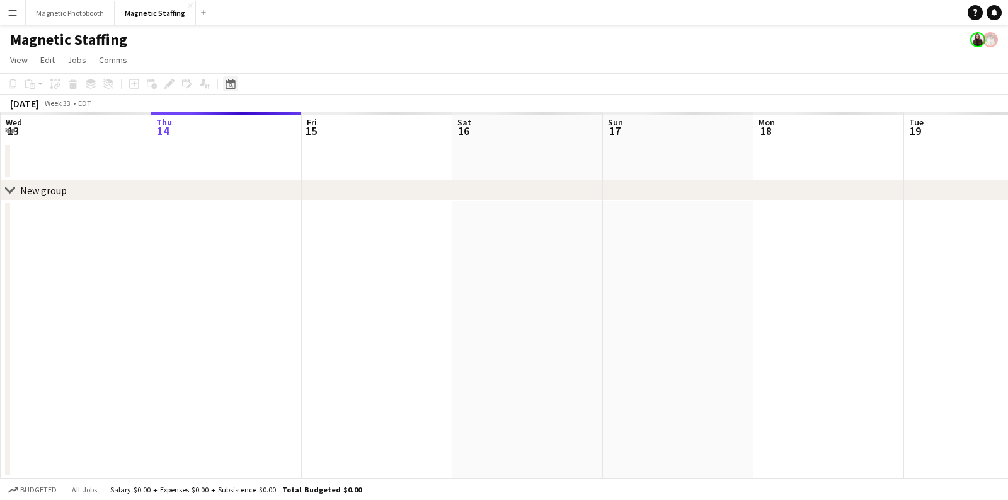
click at [234, 86] on icon at bounding box center [230, 84] width 9 height 10
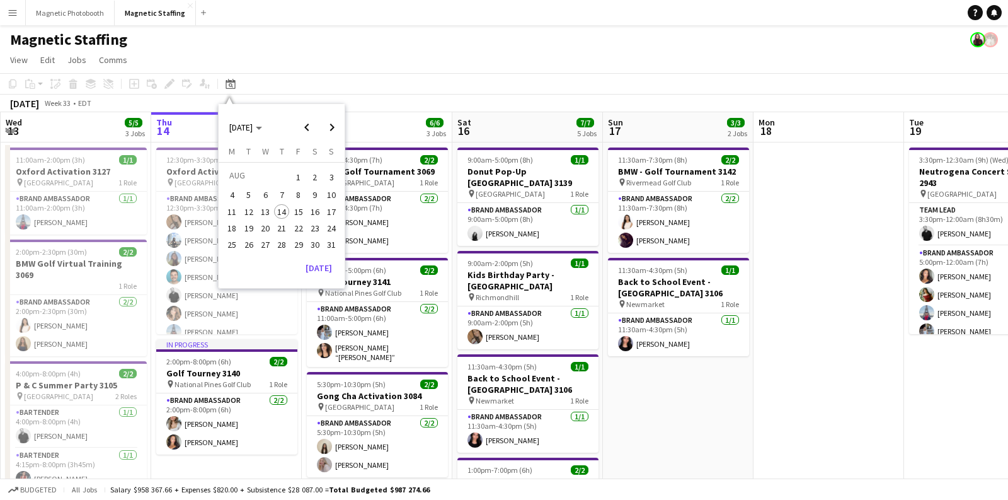
click at [265, 223] on span "20" at bounding box center [265, 228] width 15 height 15
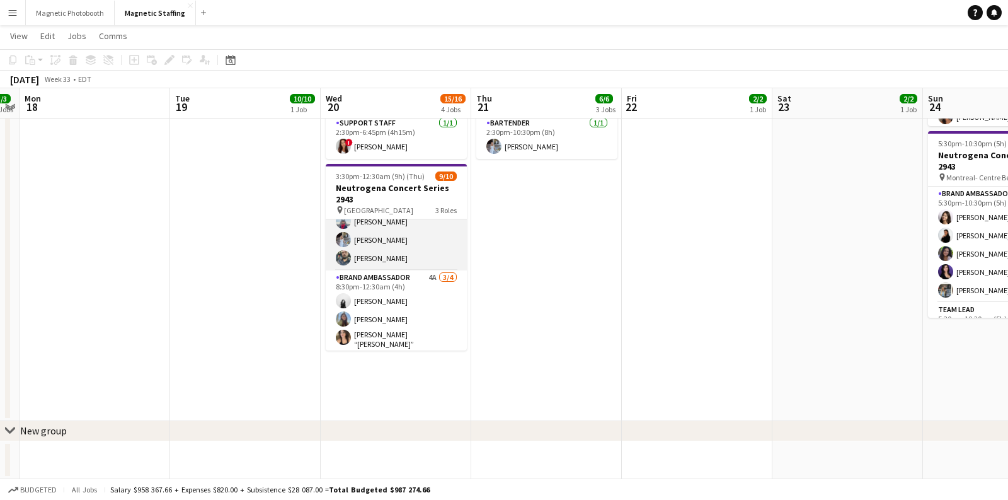
scroll to position [126, 0]
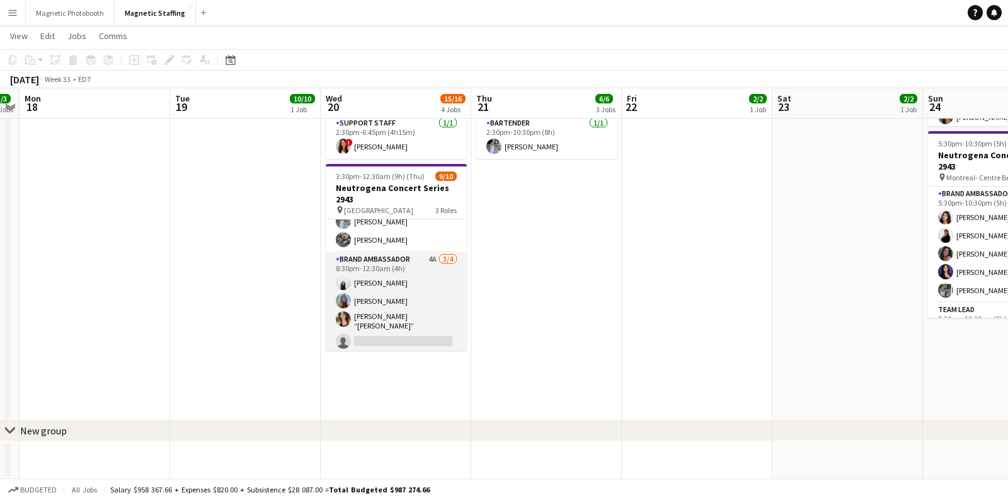
click at [387, 306] on app-card-role "Brand Ambassador 4A [DATE] 8:30pm-12:30am (4h) [PERSON_NAME] [PERSON_NAME] [PER…" at bounding box center [396, 302] width 141 height 101
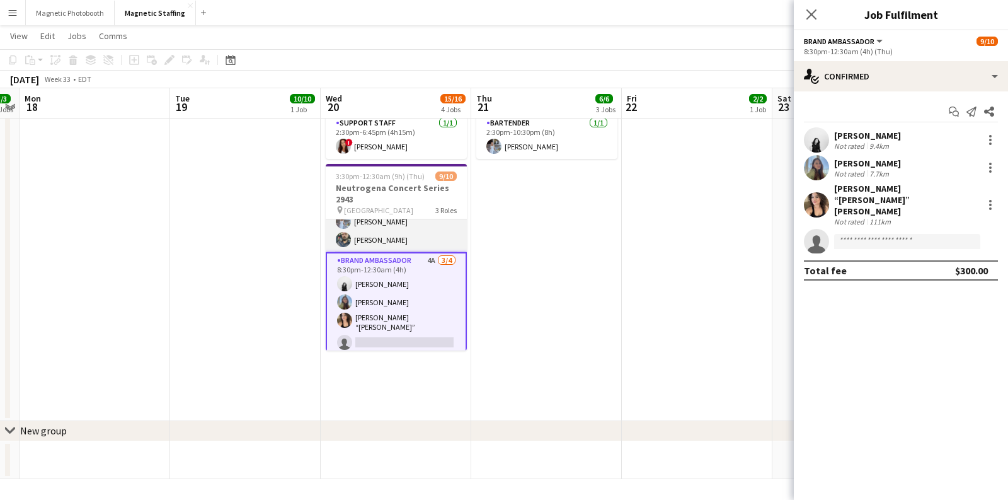
click at [376, 233] on app-card-role "Brand Ambassador [DATE] 5:00pm-12:00am (7h) [PERSON_NAME] [PERSON_NAME] [PERSON…" at bounding box center [396, 194] width 141 height 116
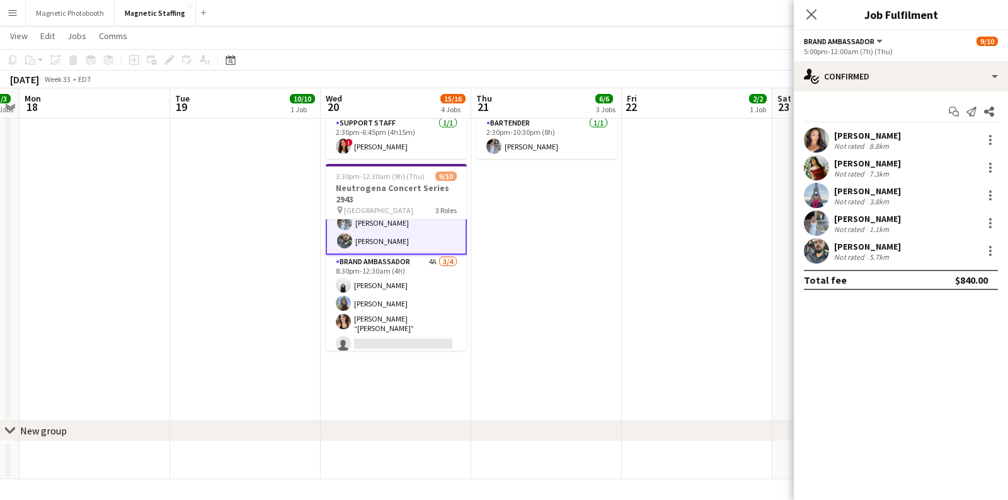
scroll to position [127, 0]
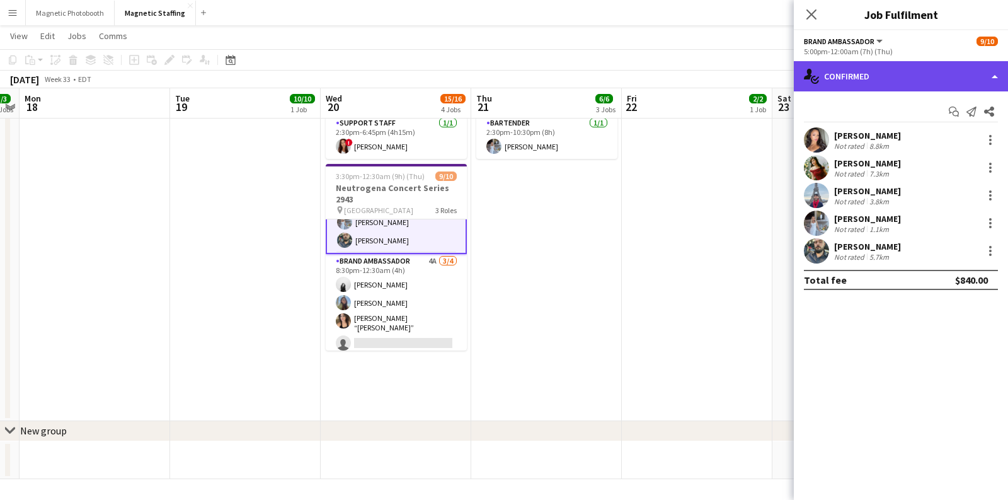
click at [866, 77] on div "single-neutral-actions-check-2 Confirmed" at bounding box center [901, 76] width 214 height 30
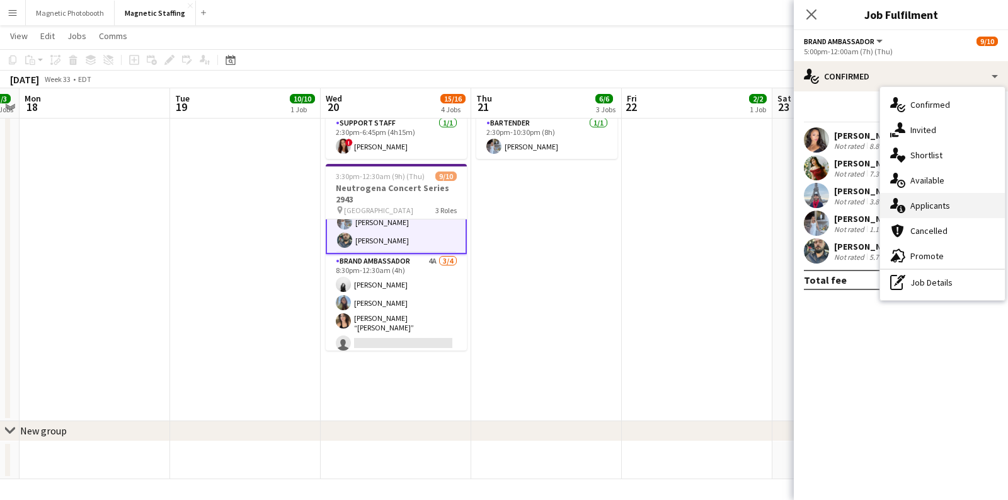
click at [914, 214] on div "single-neutral-actions-information Applicants" at bounding box center [942, 205] width 125 height 25
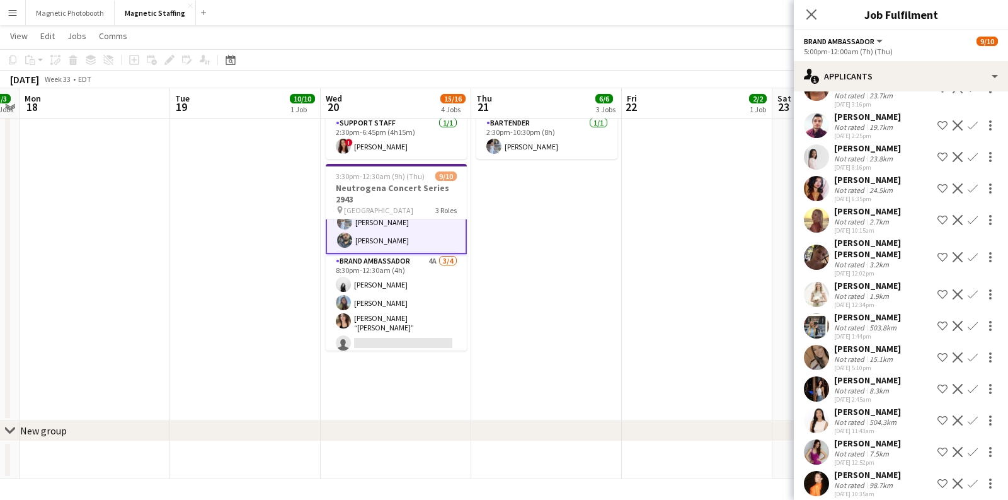
scroll to position [544, 0]
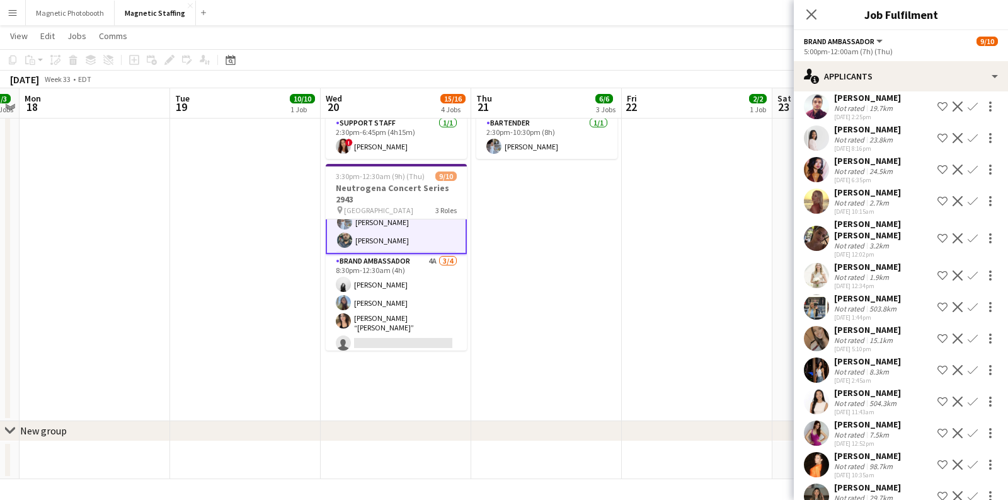
click at [852, 450] on div "[PERSON_NAME]" at bounding box center [867, 455] width 67 height 11
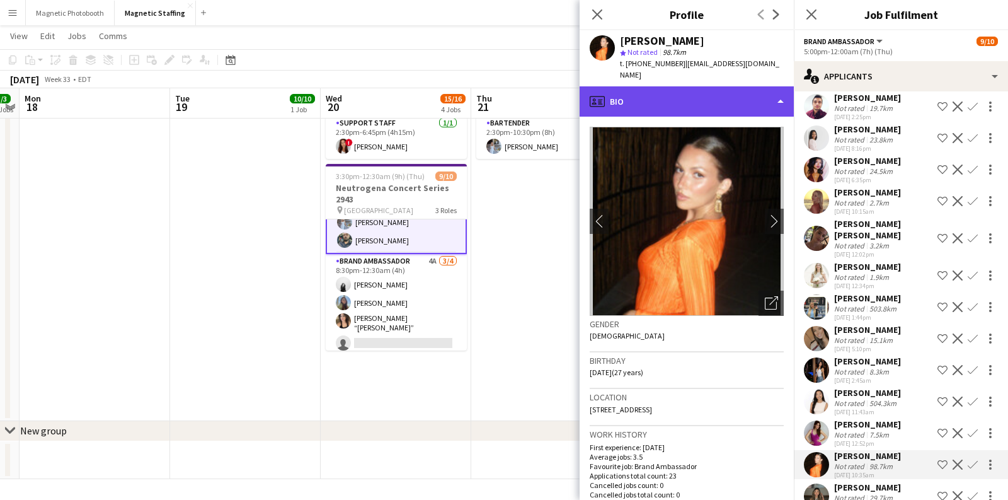
click at [726, 86] on div "profile Bio" at bounding box center [687, 101] width 214 height 30
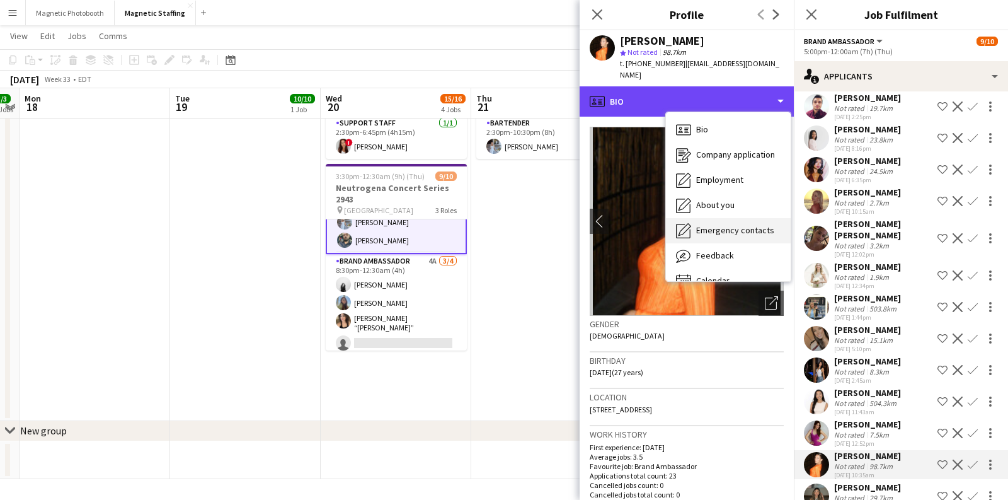
scroll to position [17, 0]
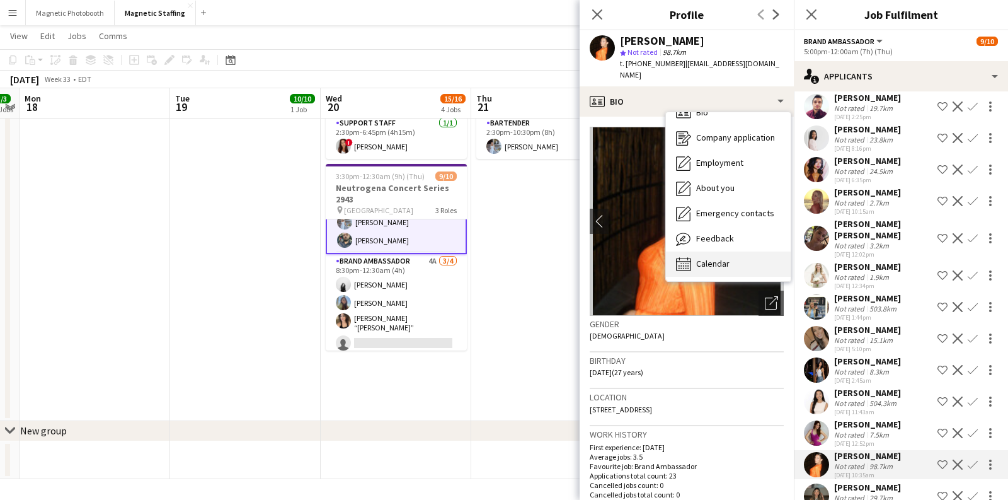
click at [716, 258] on span "Calendar" at bounding box center [712, 263] width 33 height 11
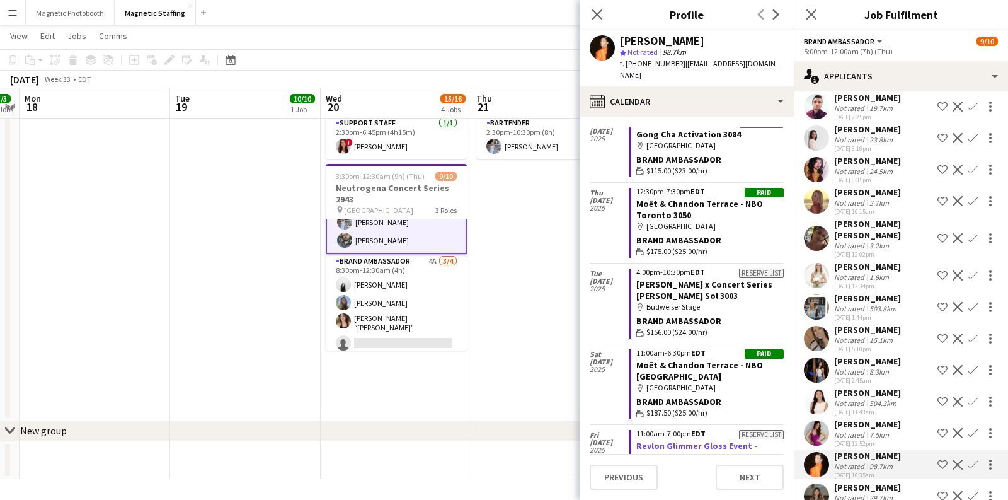
scroll to position [870, 0]
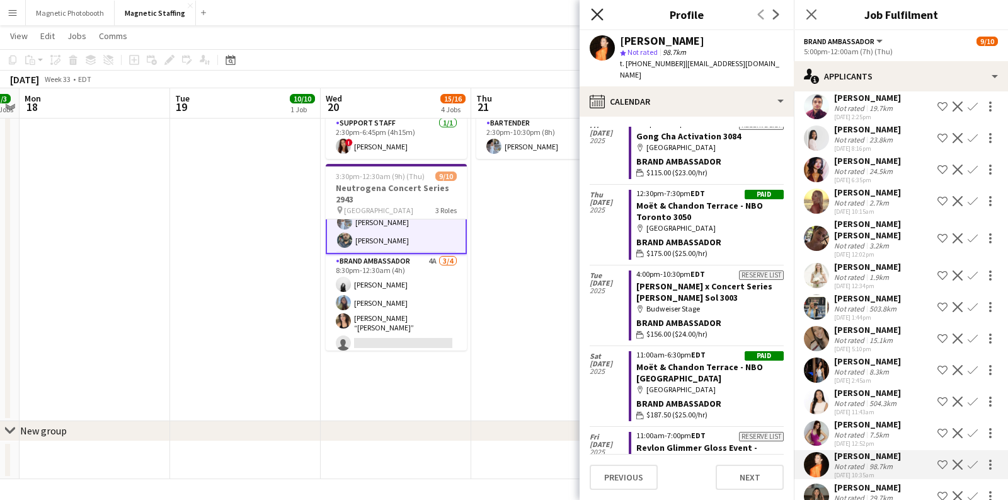
click at [596, 16] on icon at bounding box center [597, 14] width 12 height 12
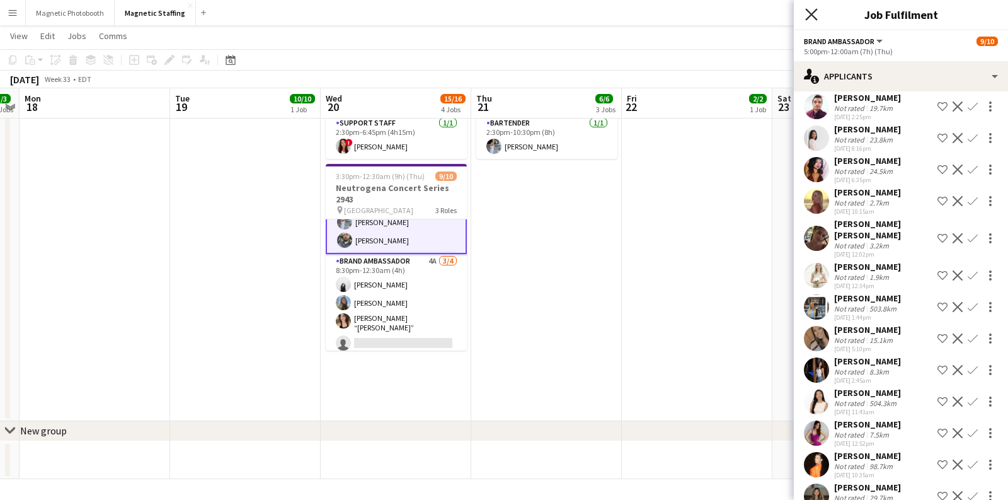
click at [813, 11] on icon "Close pop-in" at bounding box center [811, 14] width 12 height 12
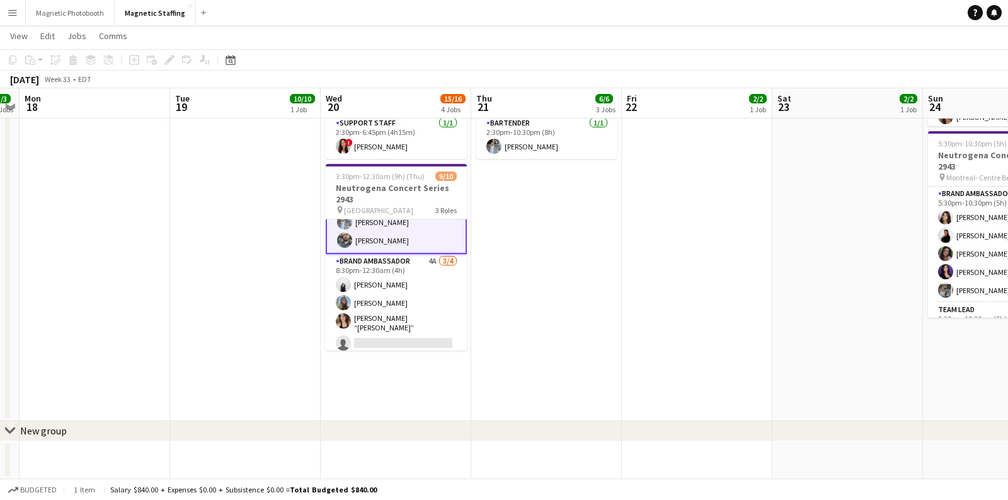
click at [710, 51] on app-toolbar "Copy Paste Paste Command V Paste with crew Command Shift V Paste linked Job Del…" at bounding box center [504, 59] width 1008 height 21
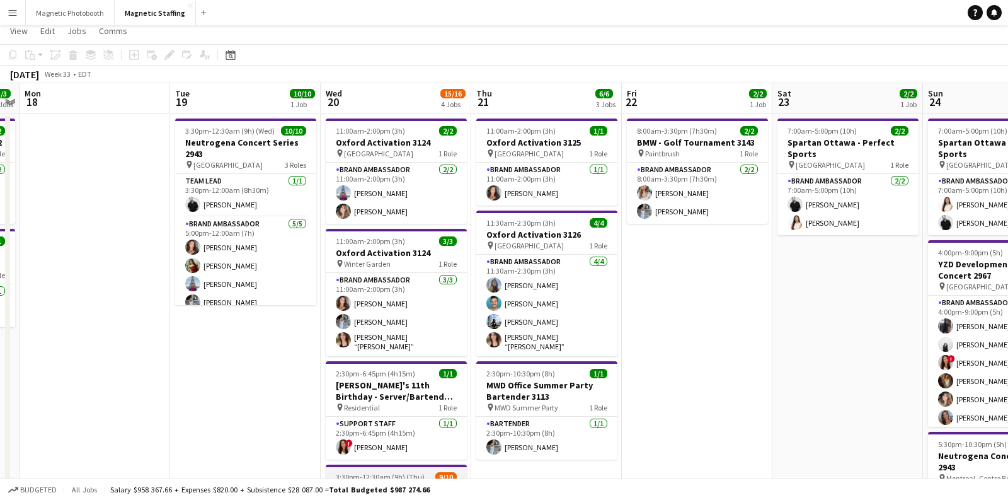
scroll to position [0, 0]
